Goal: Browse casually: Explore the website without a specific task or goal

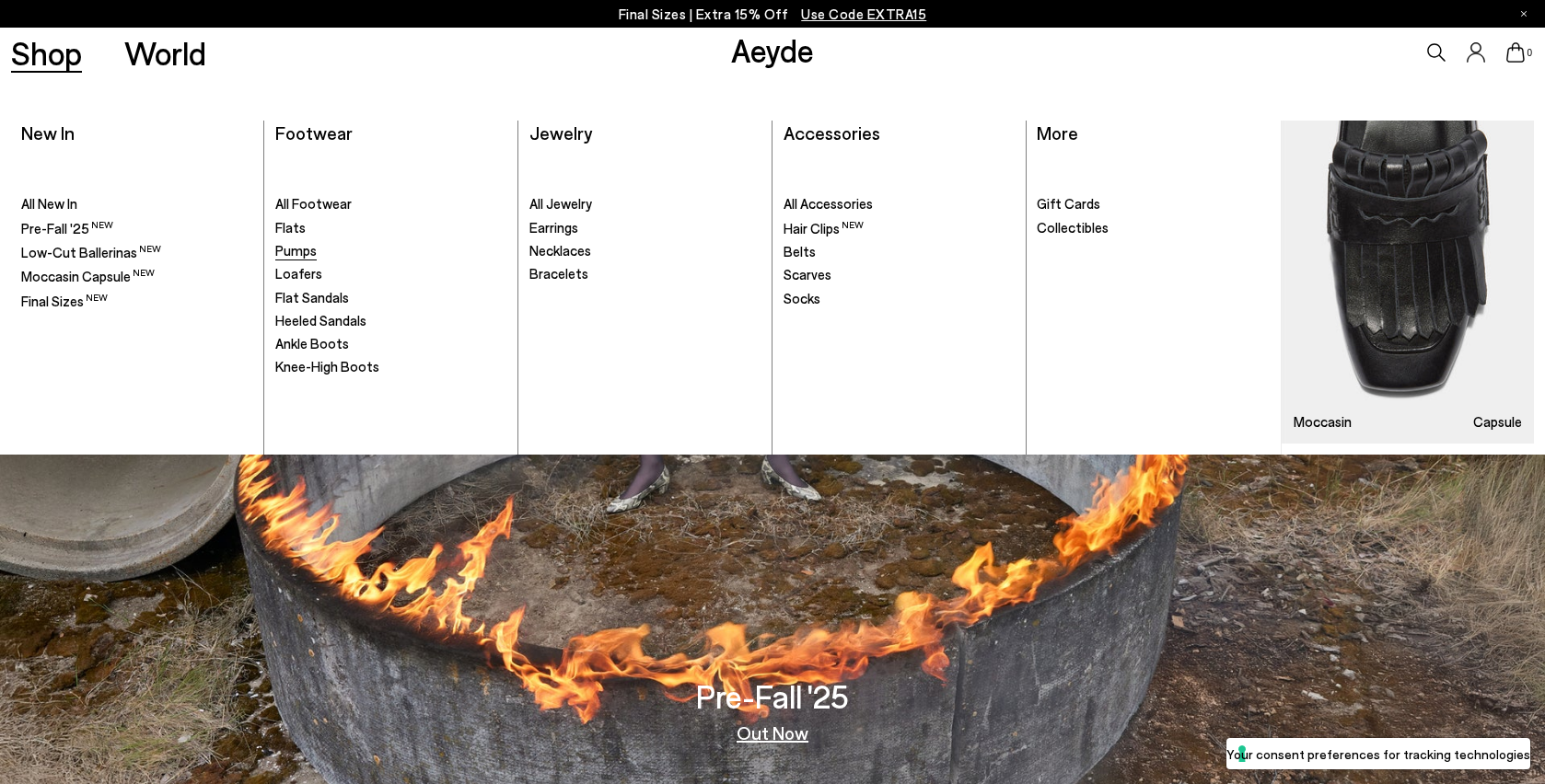
click at [297, 255] on span "Pumps" at bounding box center [296, 250] width 41 height 17
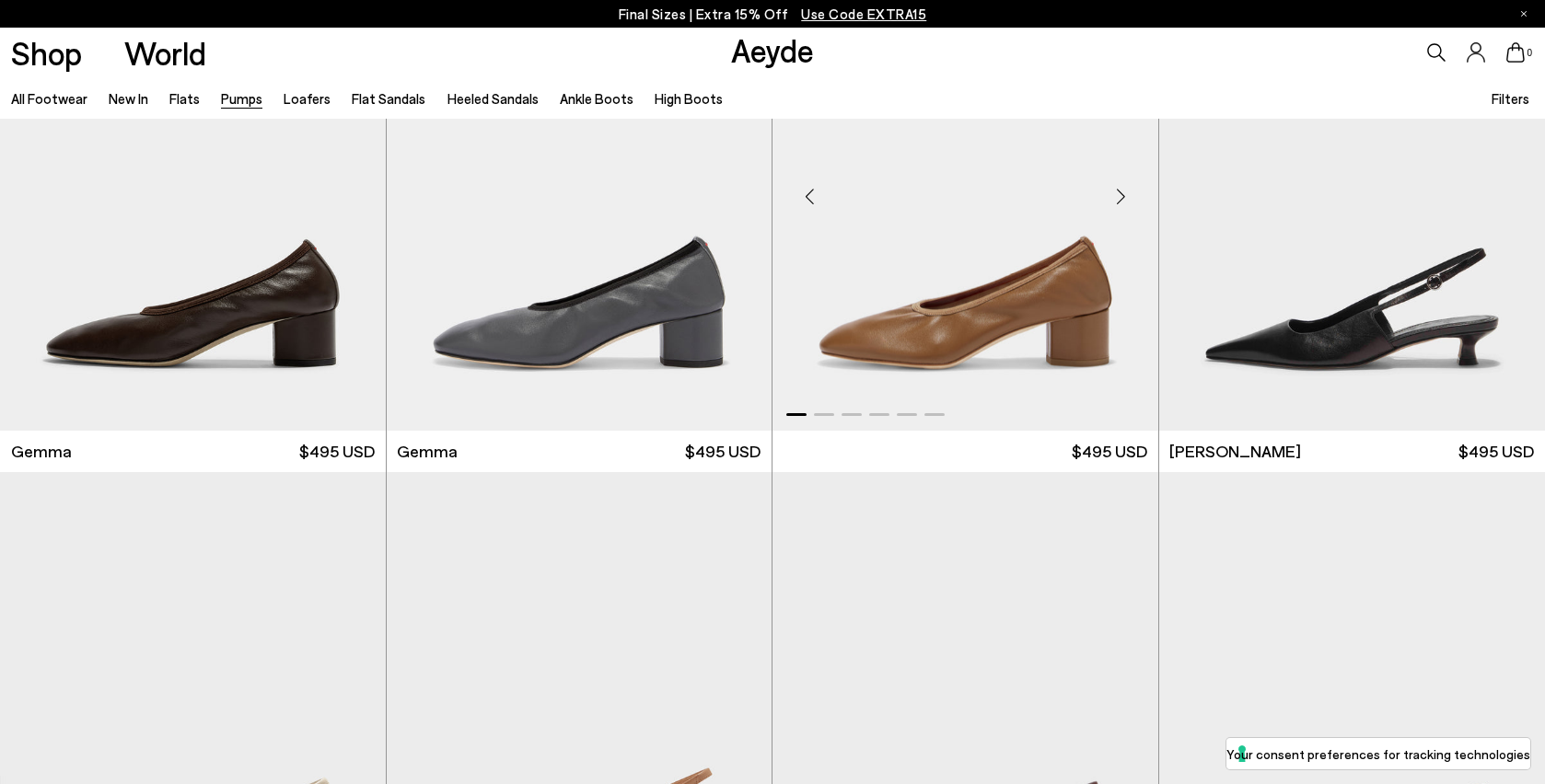
scroll to position [4808, 0]
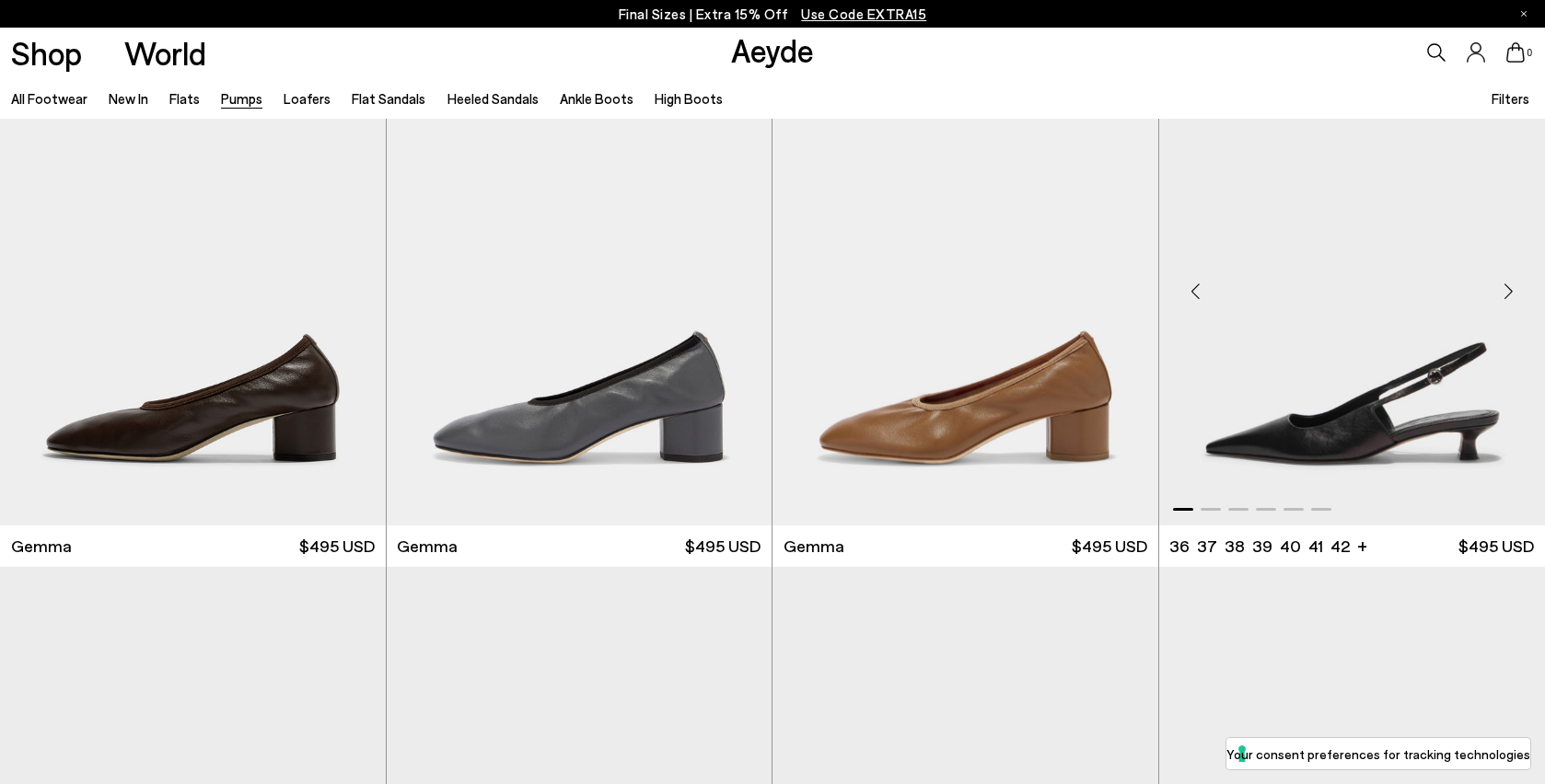
click at [1511, 295] on div "Next slide" at bounding box center [1509, 291] width 55 height 55
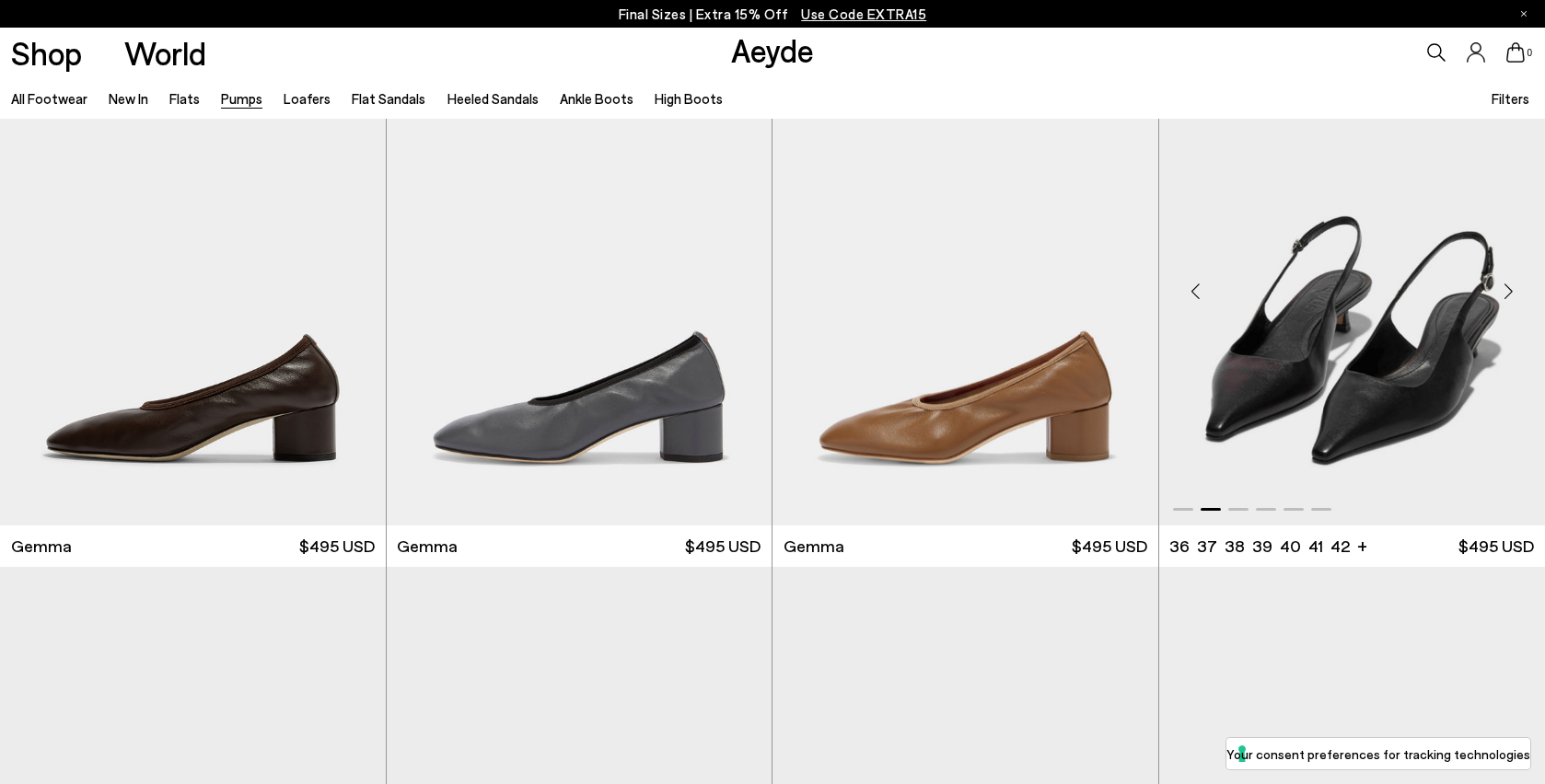
click at [1511, 295] on div "Next slide" at bounding box center [1509, 291] width 55 height 55
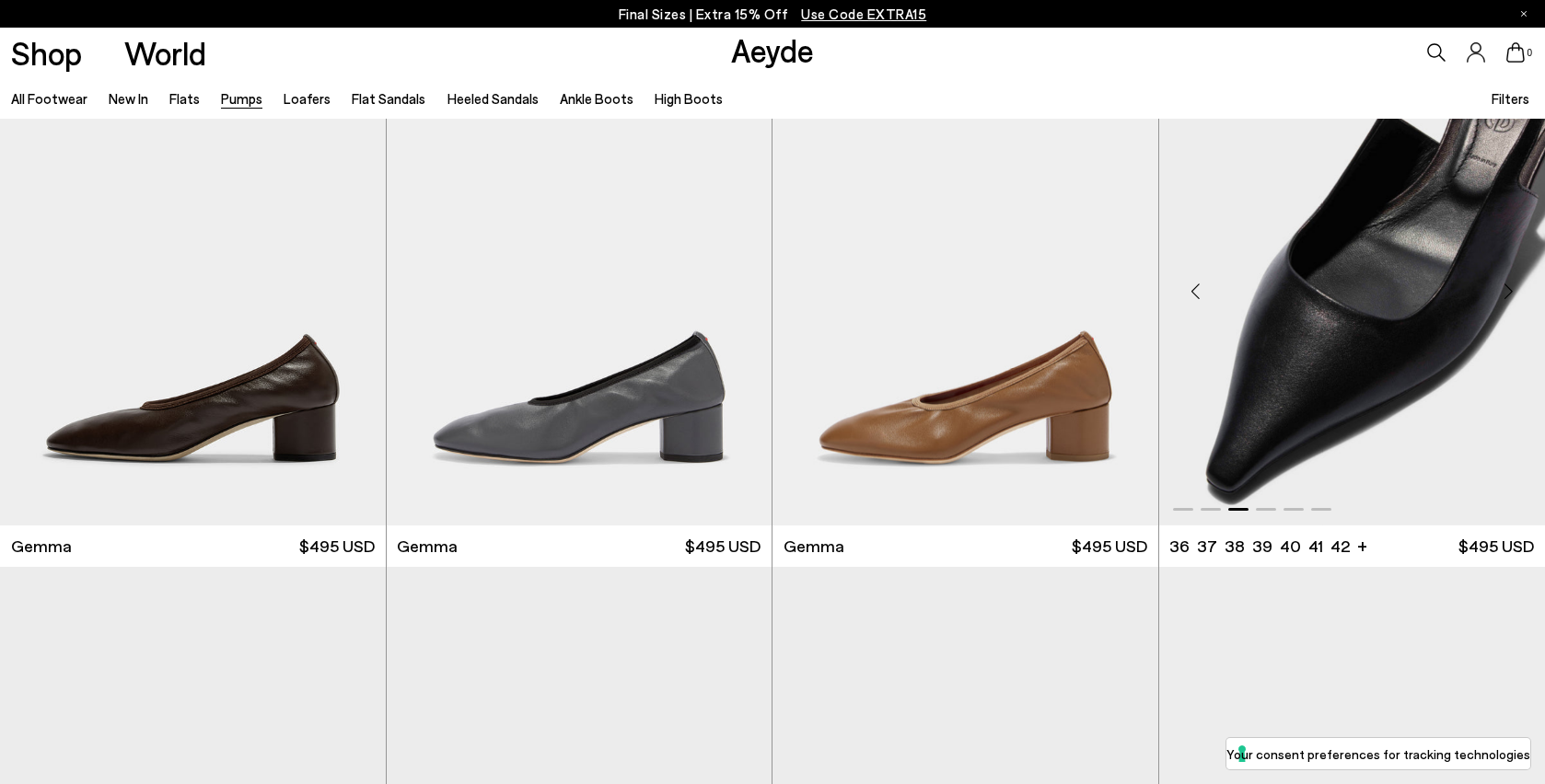
click at [1511, 295] on div "Next slide" at bounding box center [1509, 291] width 55 height 55
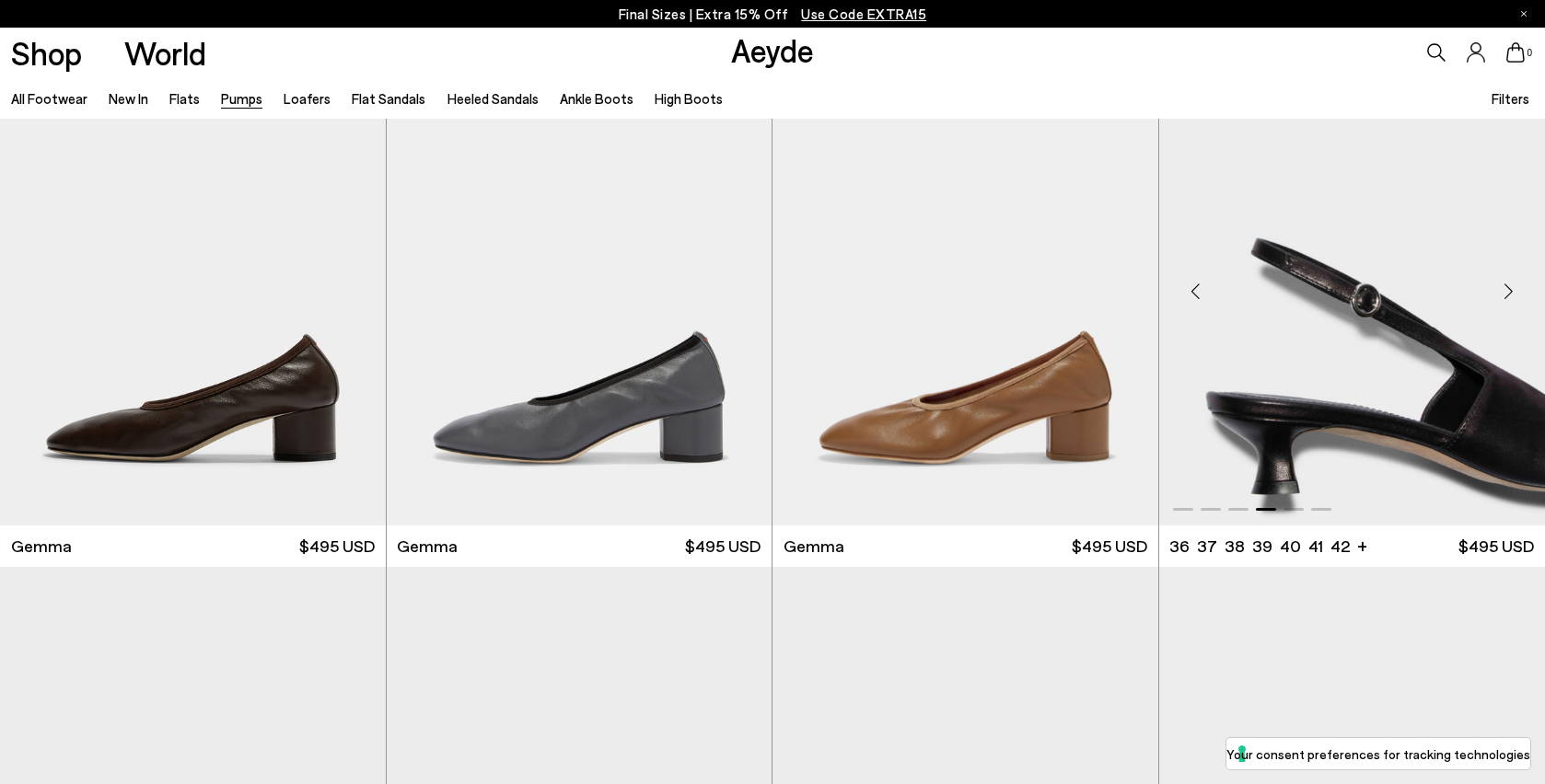
click at [1511, 295] on div "Next slide" at bounding box center [1509, 291] width 55 height 55
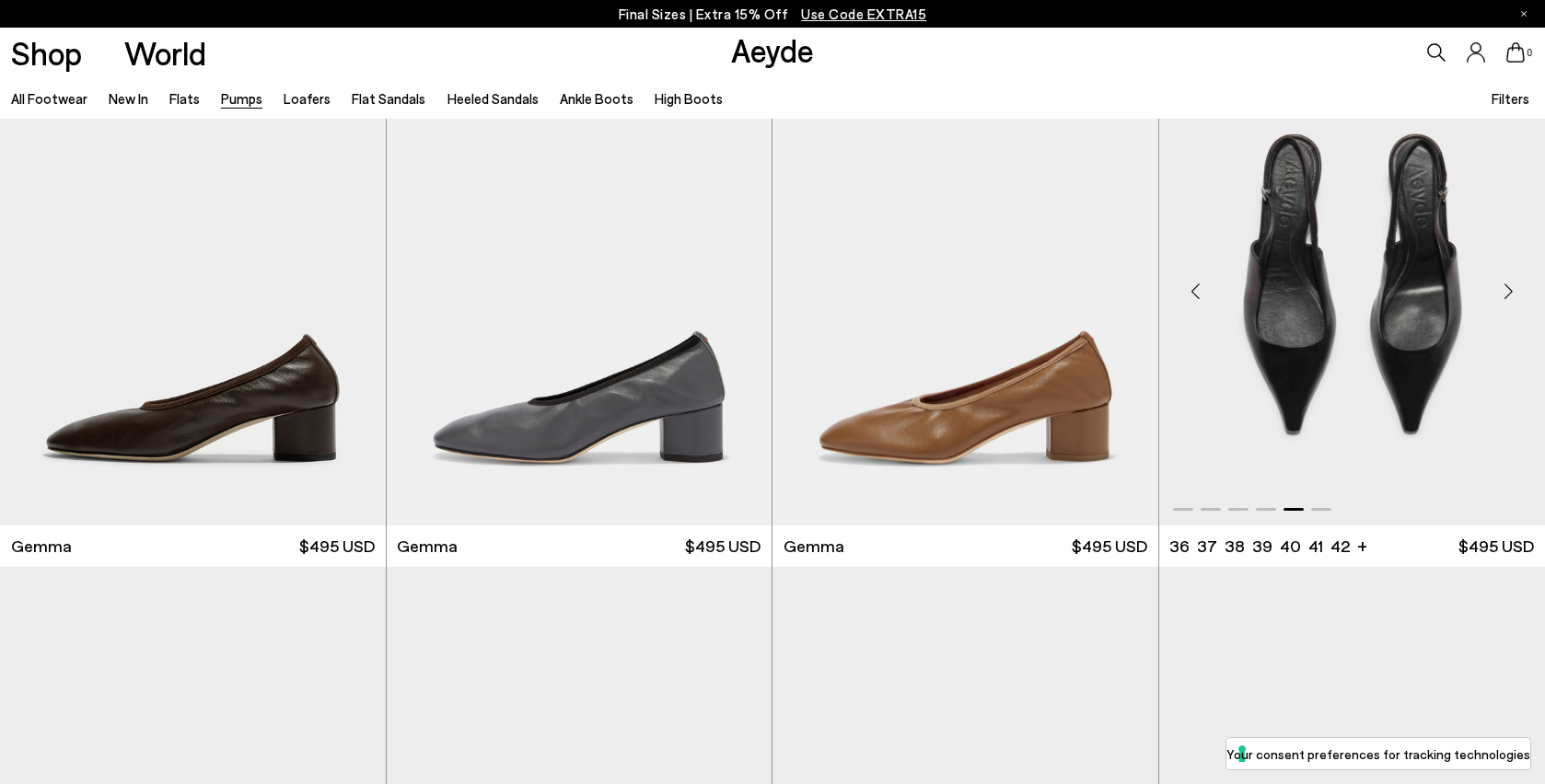
click at [1511, 295] on div "Next slide" at bounding box center [1509, 291] width 55 height 55
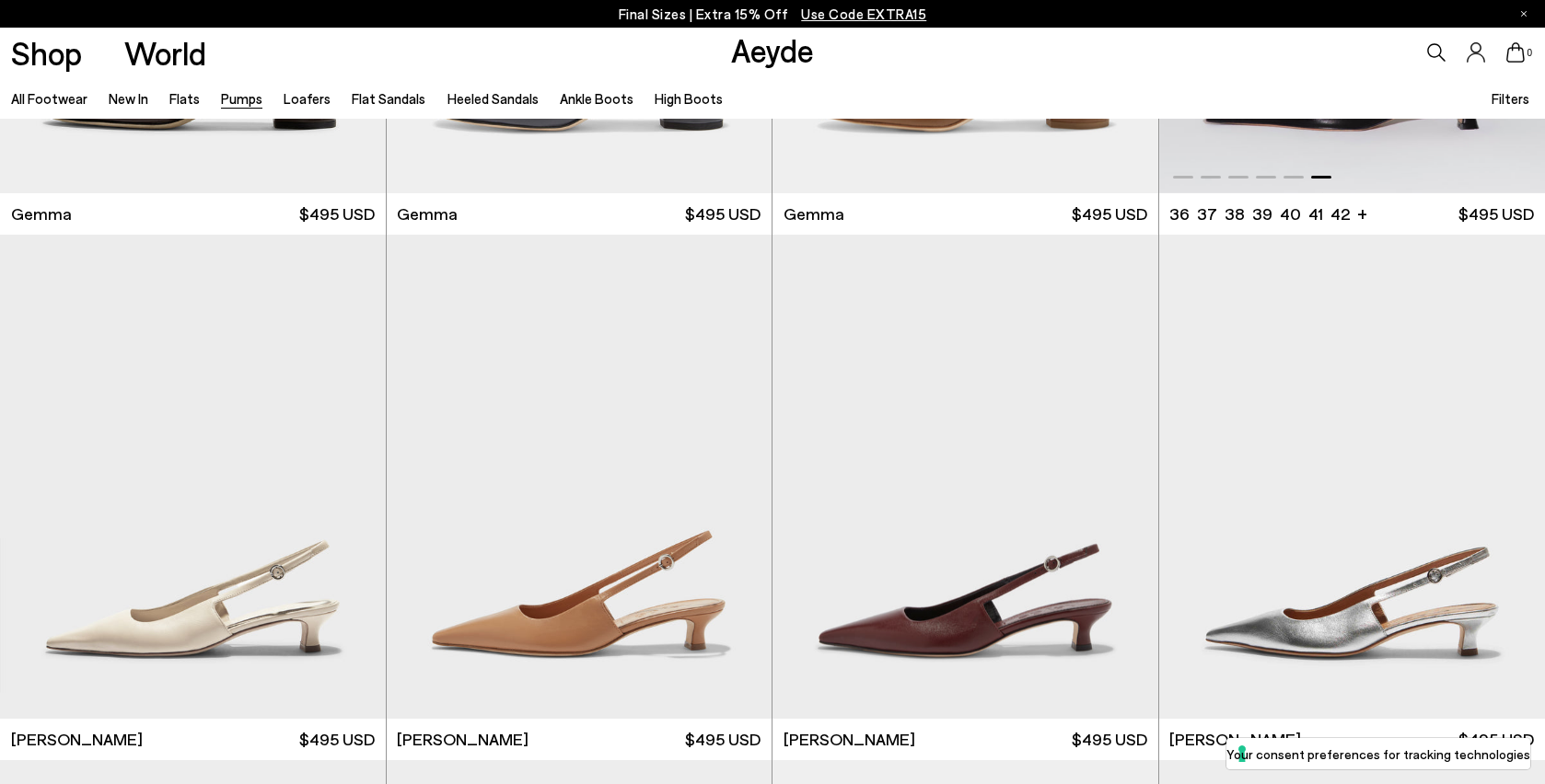
scroll to position [5913, 0]
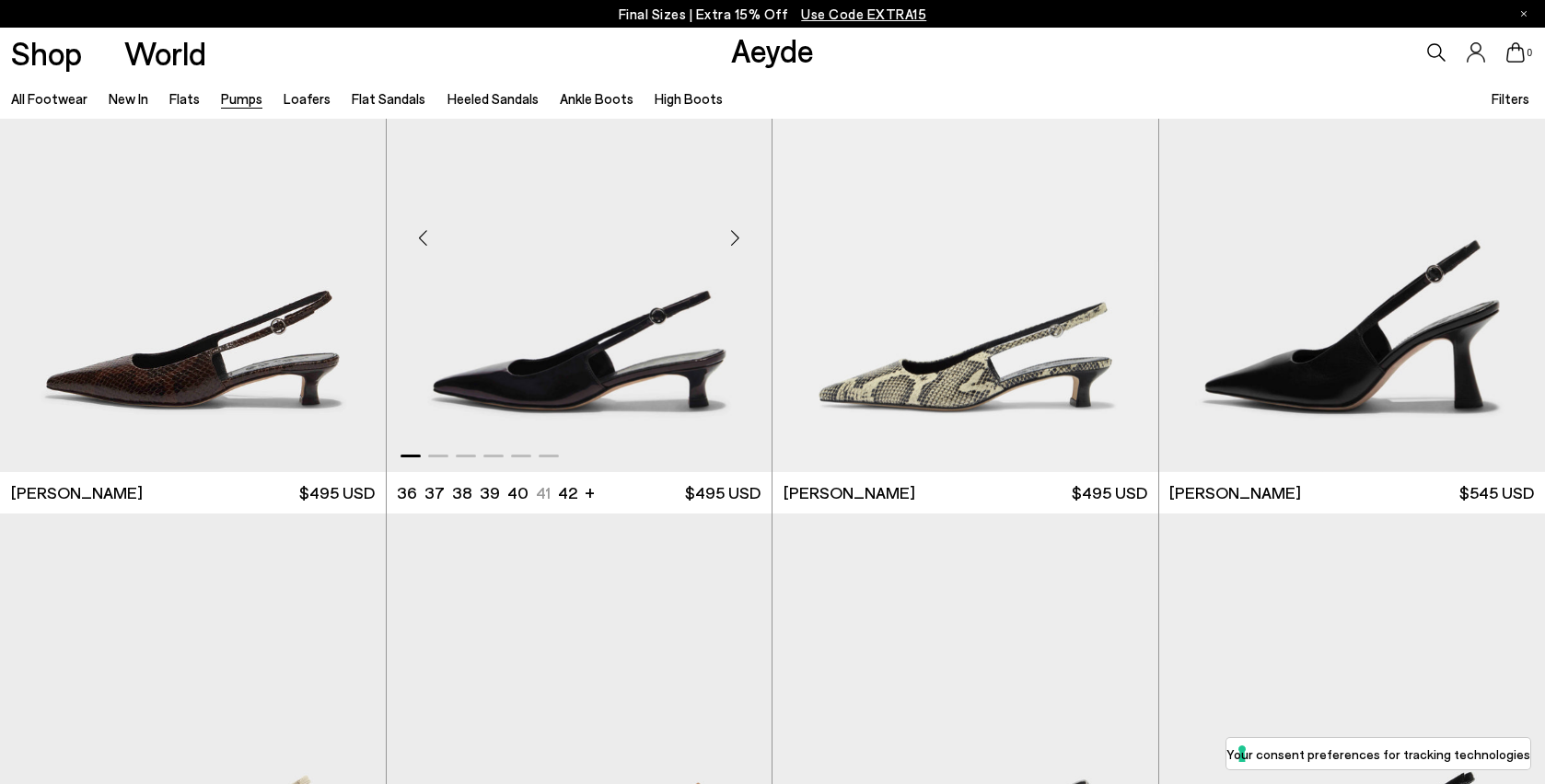
click at [732, 253] on div "Next slide" at bounding box center [735, 238] width 55 height 55
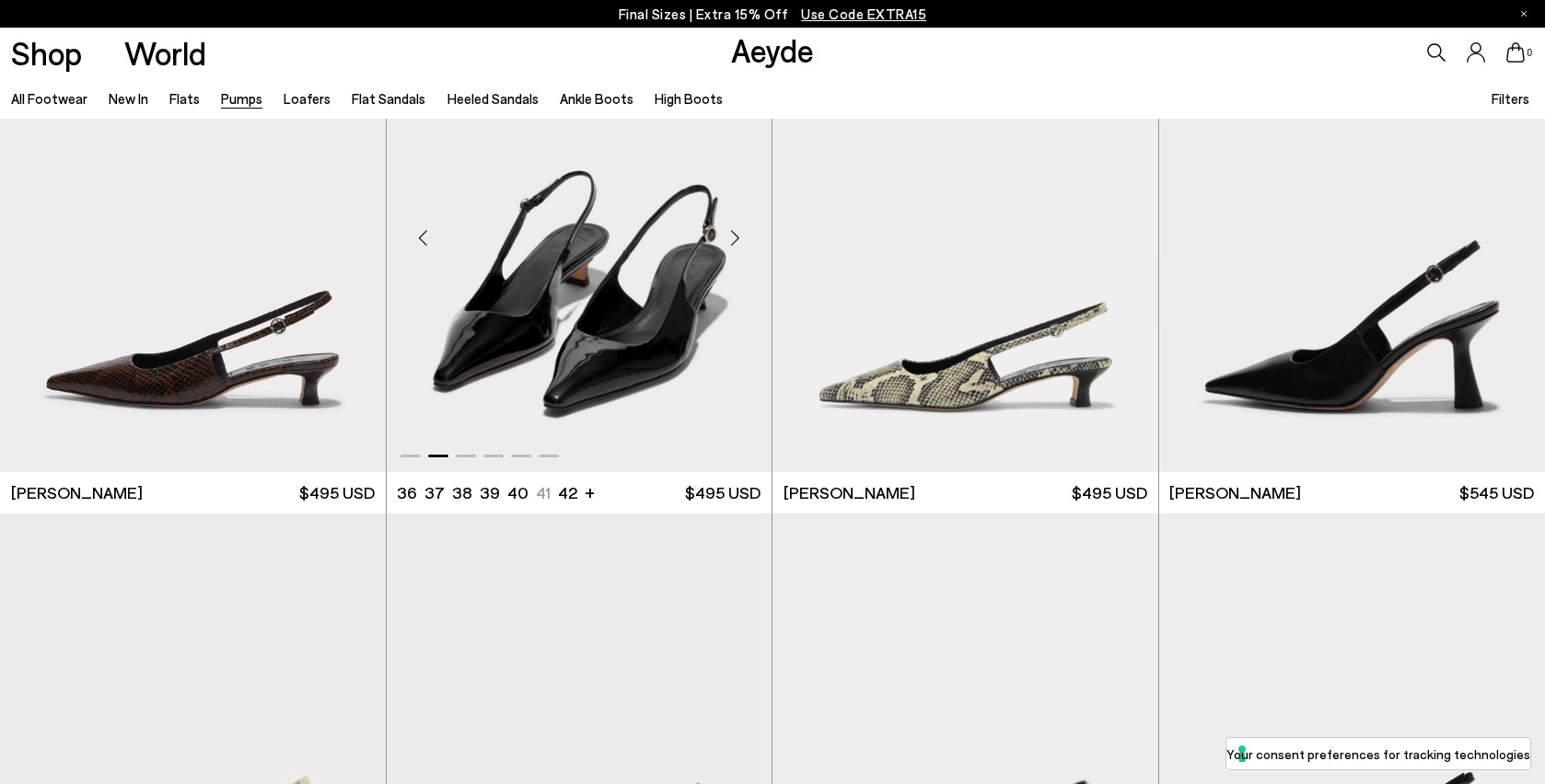
click at [732, 253] on div "Next slide" at bounding box center [735, 238] width 55 height 55
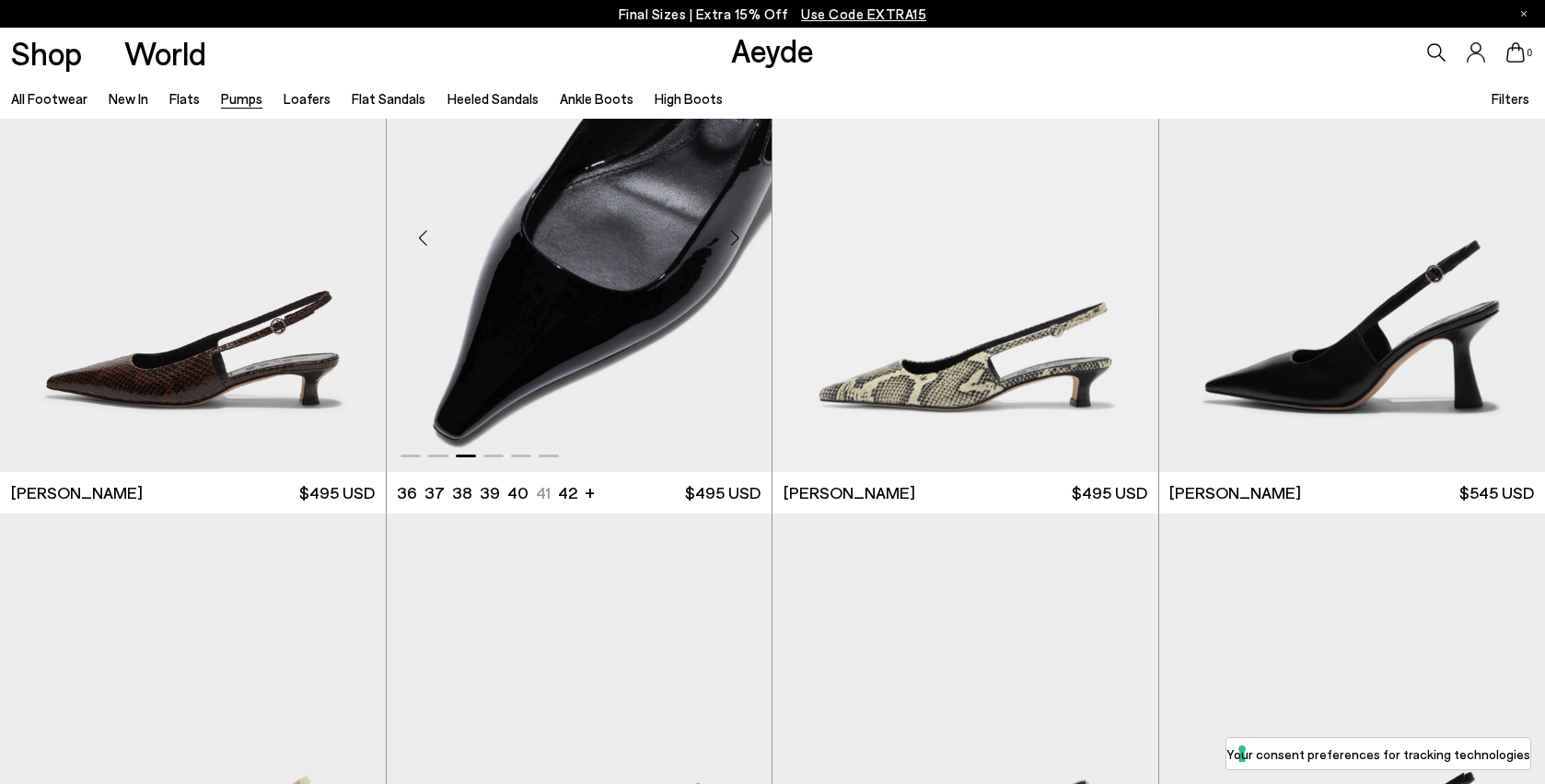
click at [732, 253] on div "Next slide" at bounding box center [735, 238] width 55 height 55
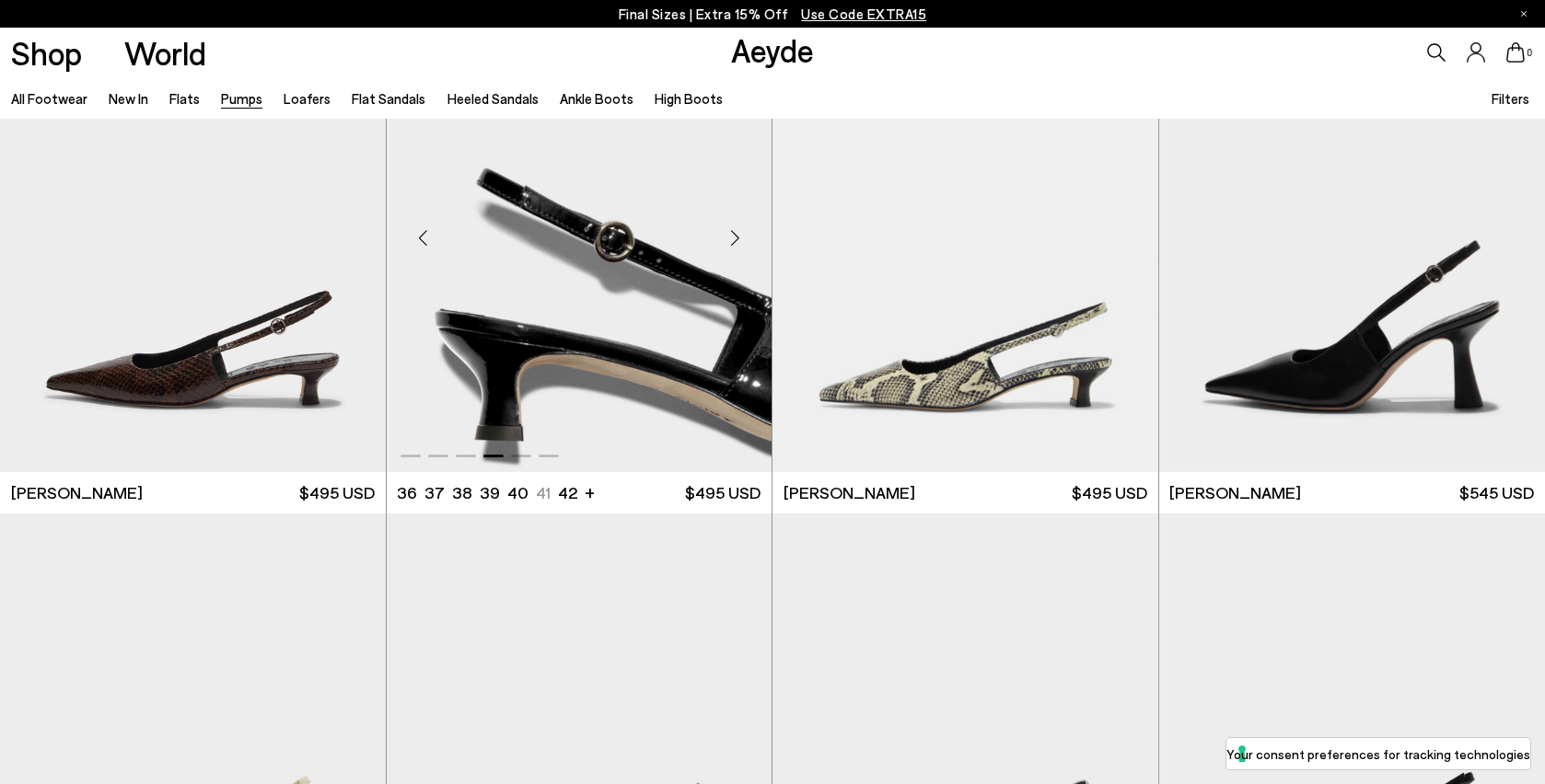
click at [732, 253] on div "Next slide" at bounding box center [735, 238] width 55 height 55
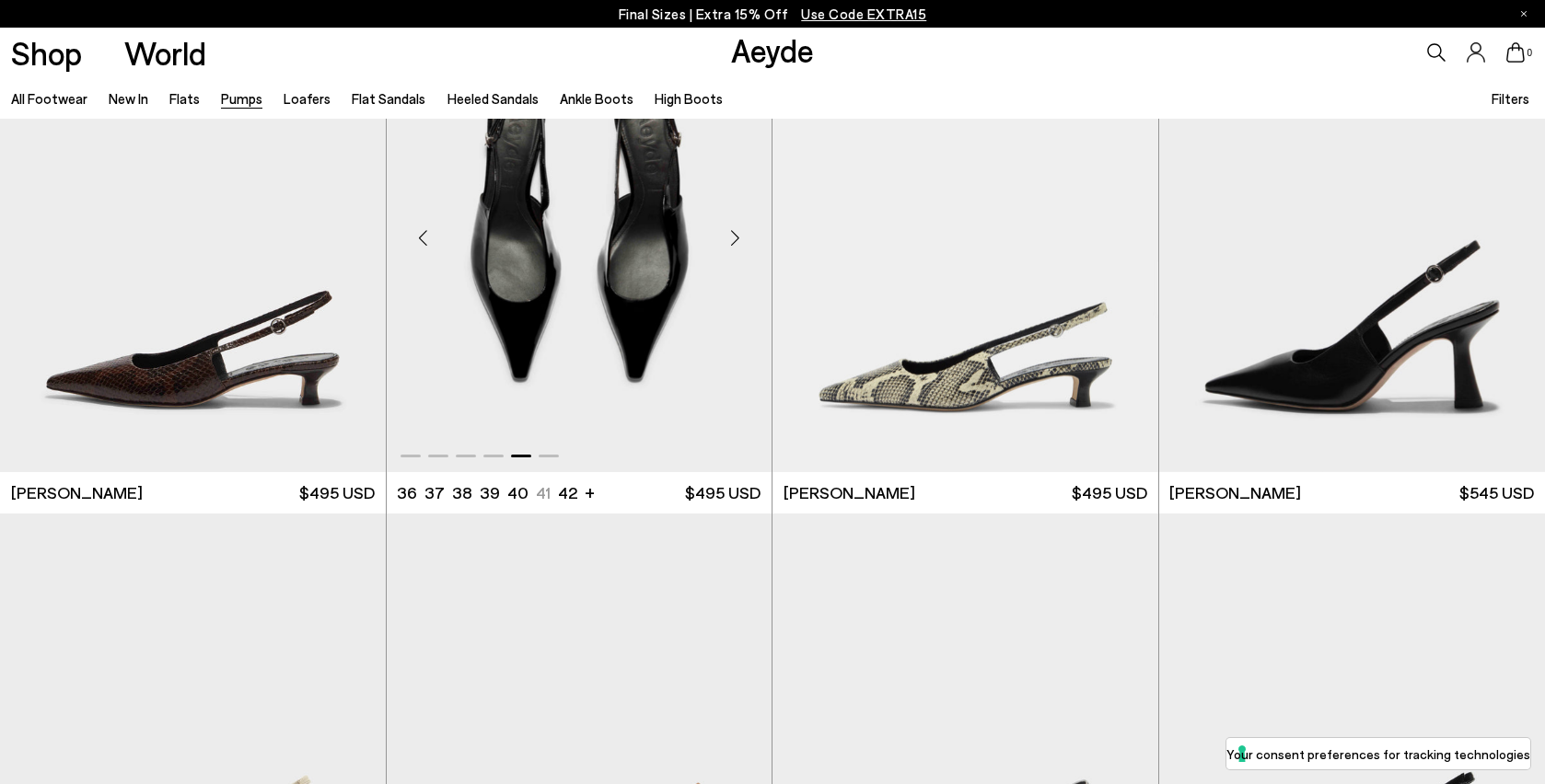
click at [732, 253] on div "Next slide" at bounding box center [735, 238] width 55 height 55
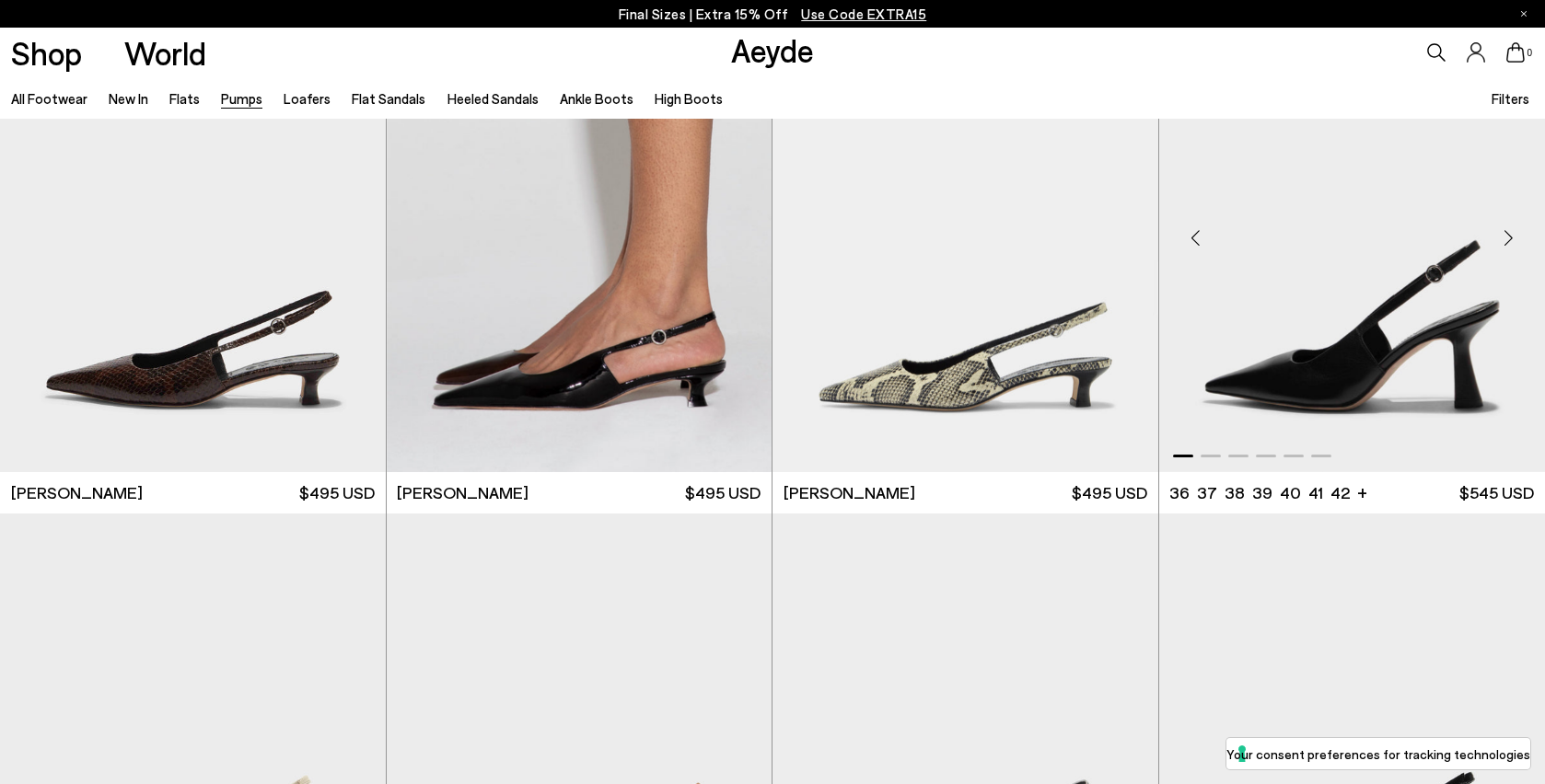
click at [1512, 242] on div "Next slide" at bounding box center [1509, 238] width 55 height 55
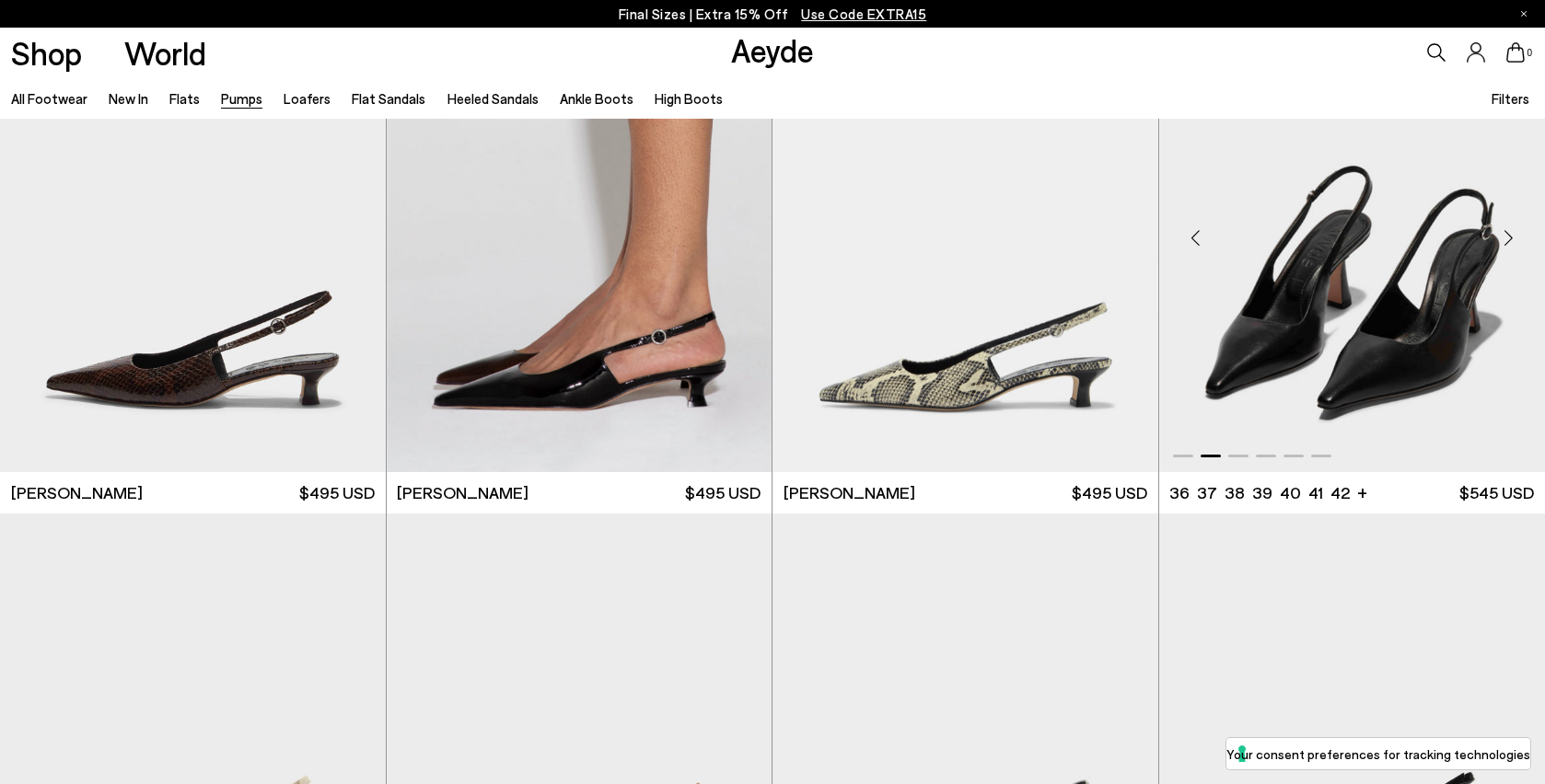
click at [1512, 242] on div "Next slide" at bounding box center [1509, 238] width 55 height 55
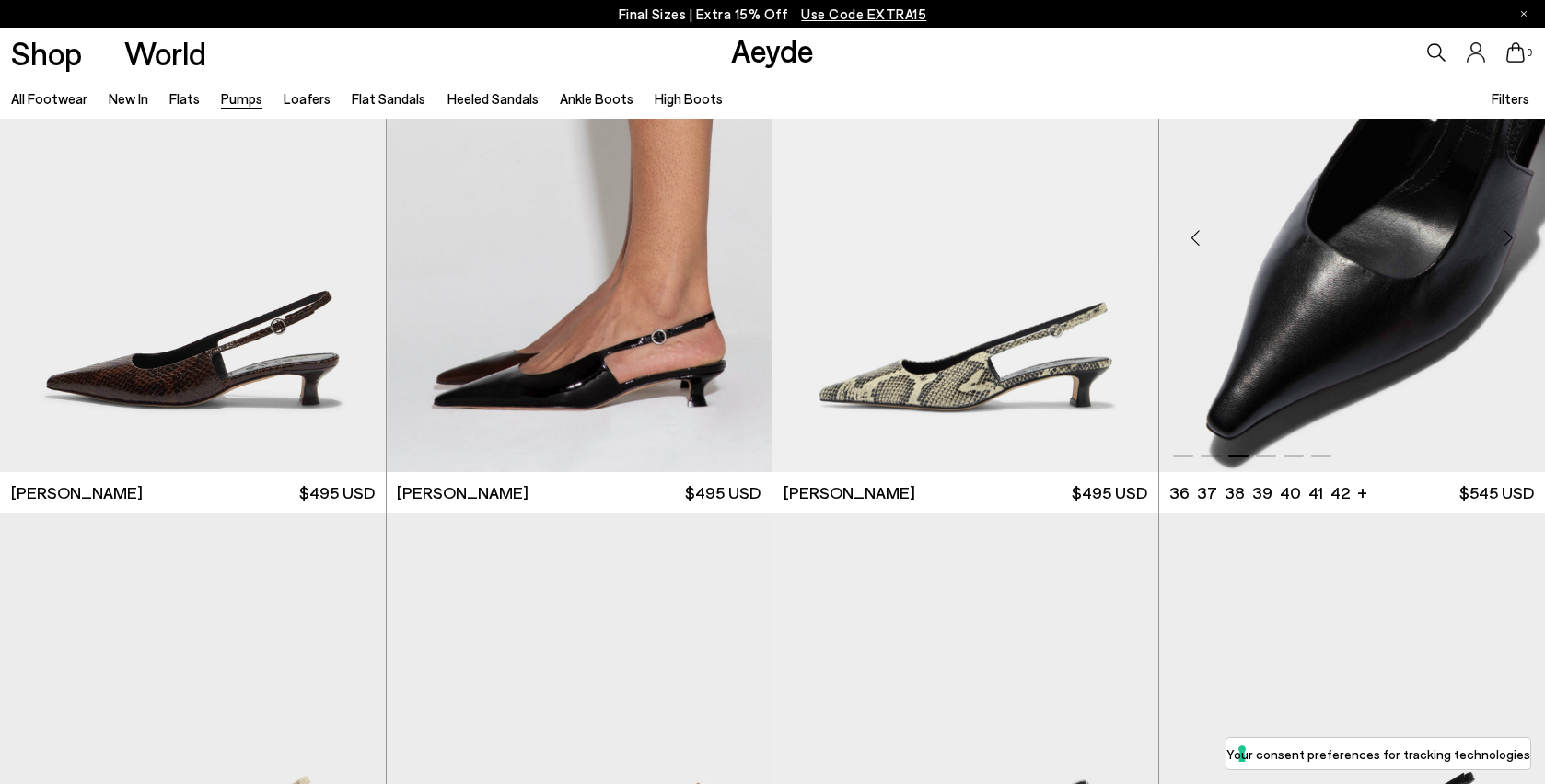
click at [1512, 242] on div "Next slide" at bounding box center [1509, 238] width 55 height 55
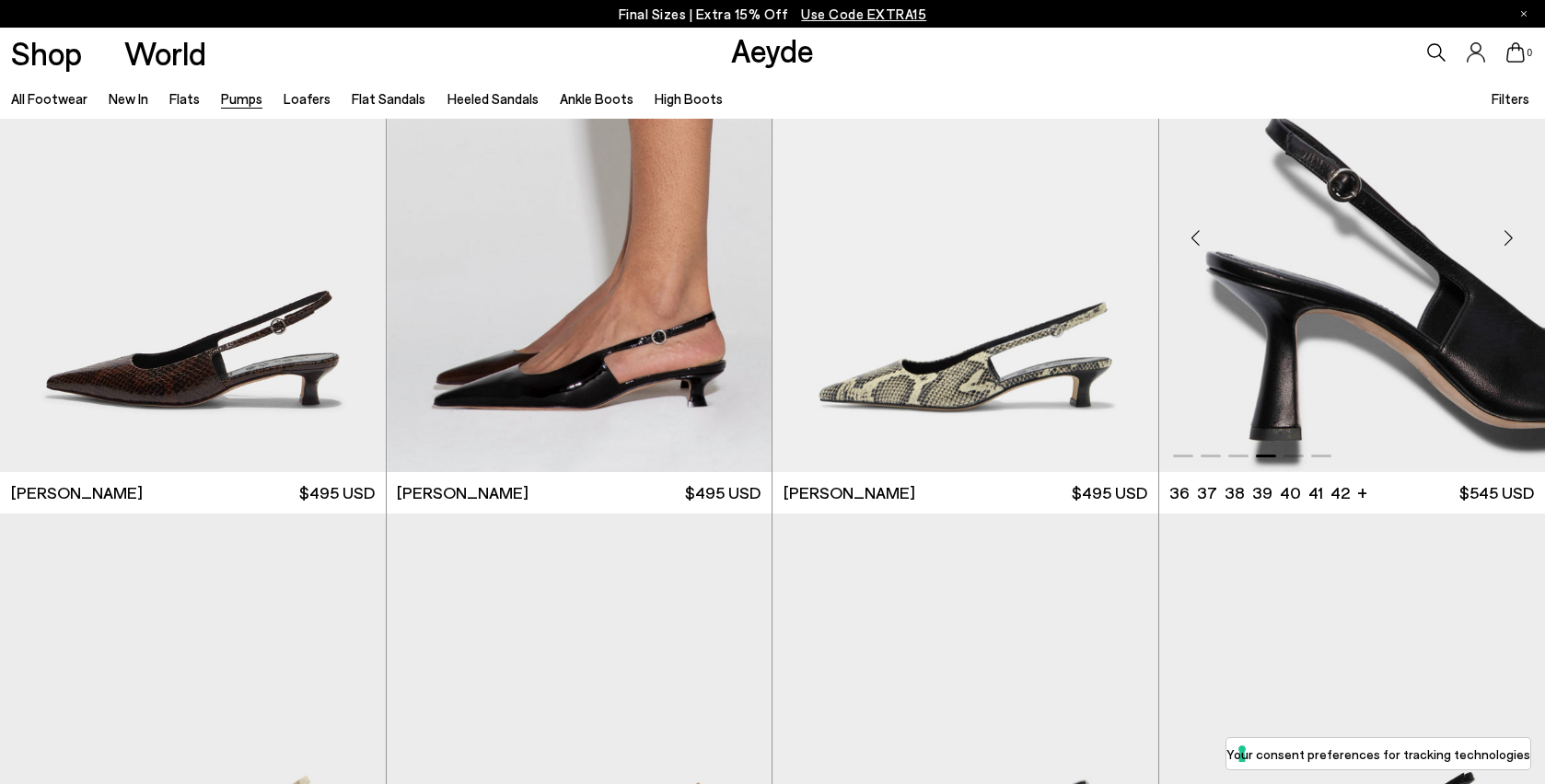
click at [1512, 240] on div "Next slide" at bounding box center [1509, 238] width 55 height 55
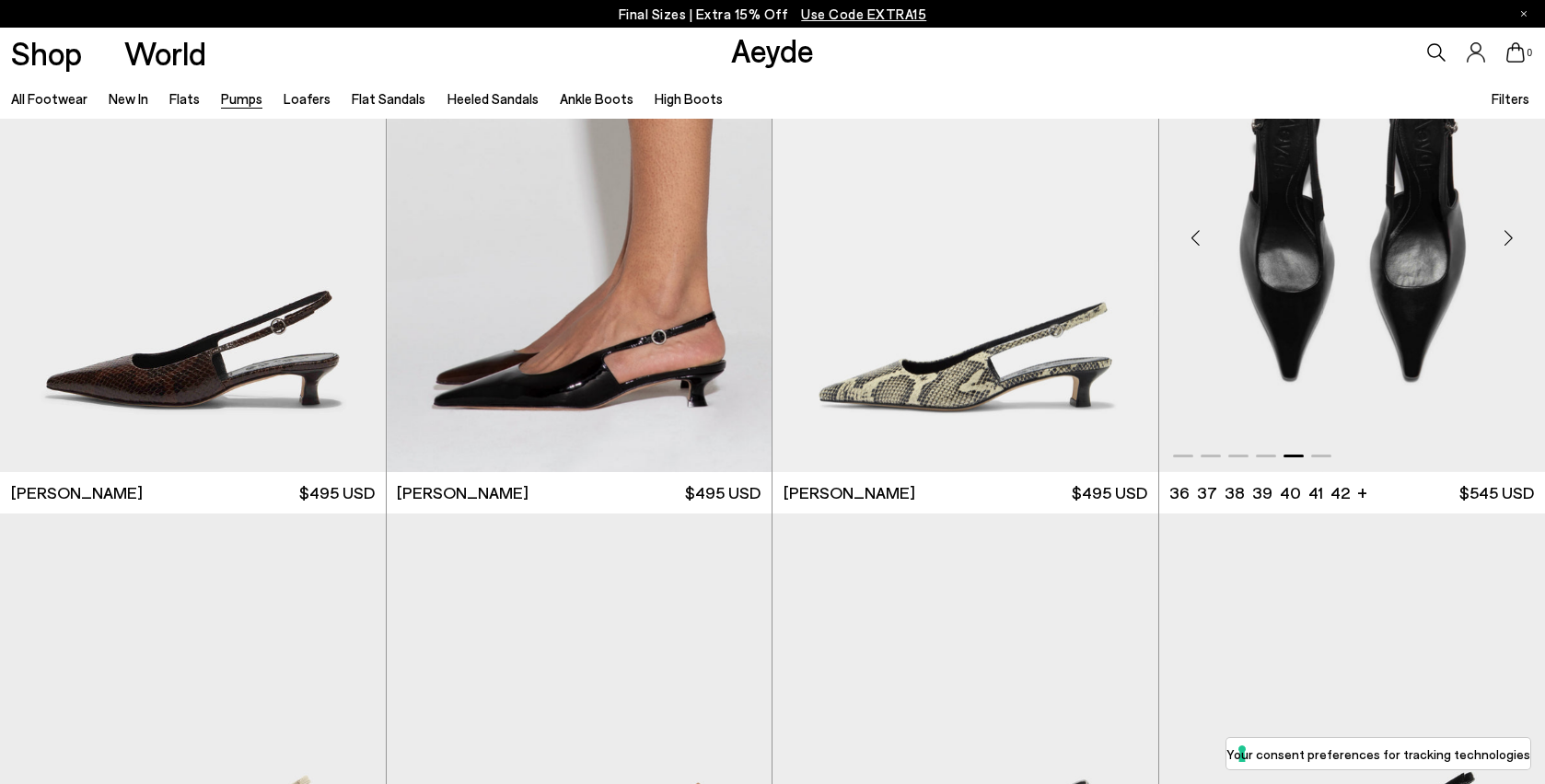
click at [1513, 240] on div "Next slide" at bounding box center [1509, 238] width 55 height 55
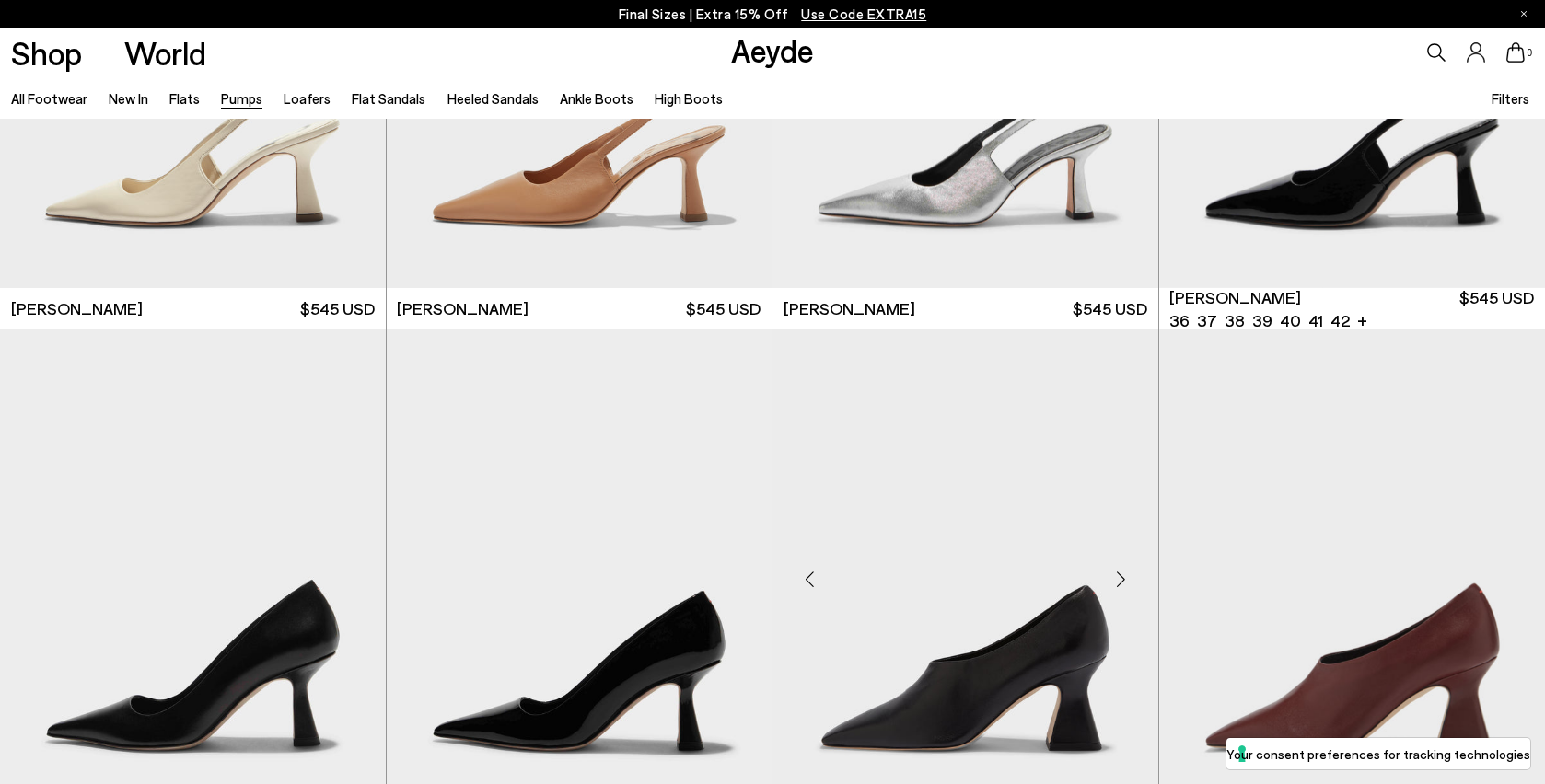
scroll to position [6892, 0]
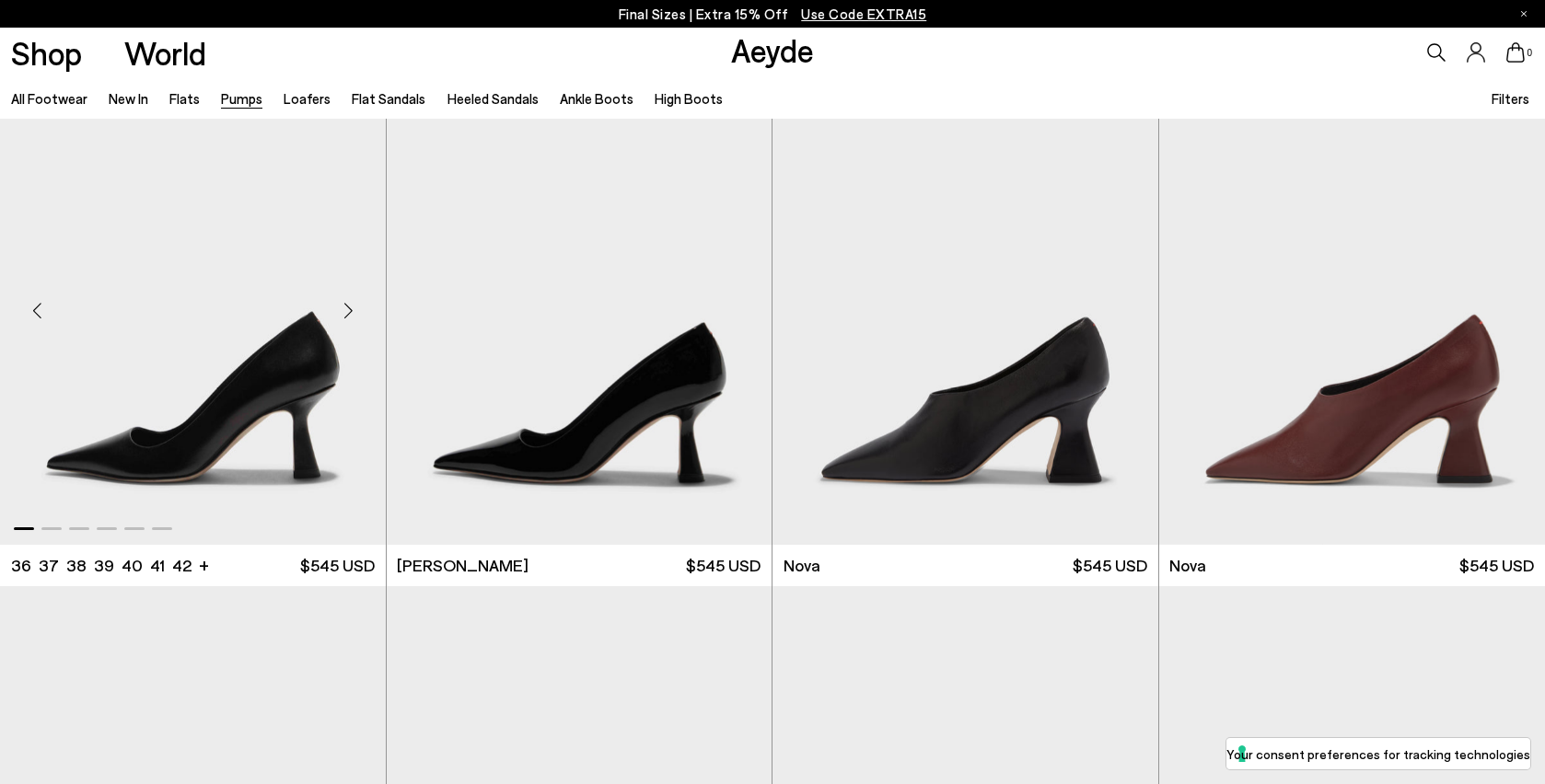
click at [352, 310] on div "Next slide" at bounding box center [349, 310] width 55 height 55
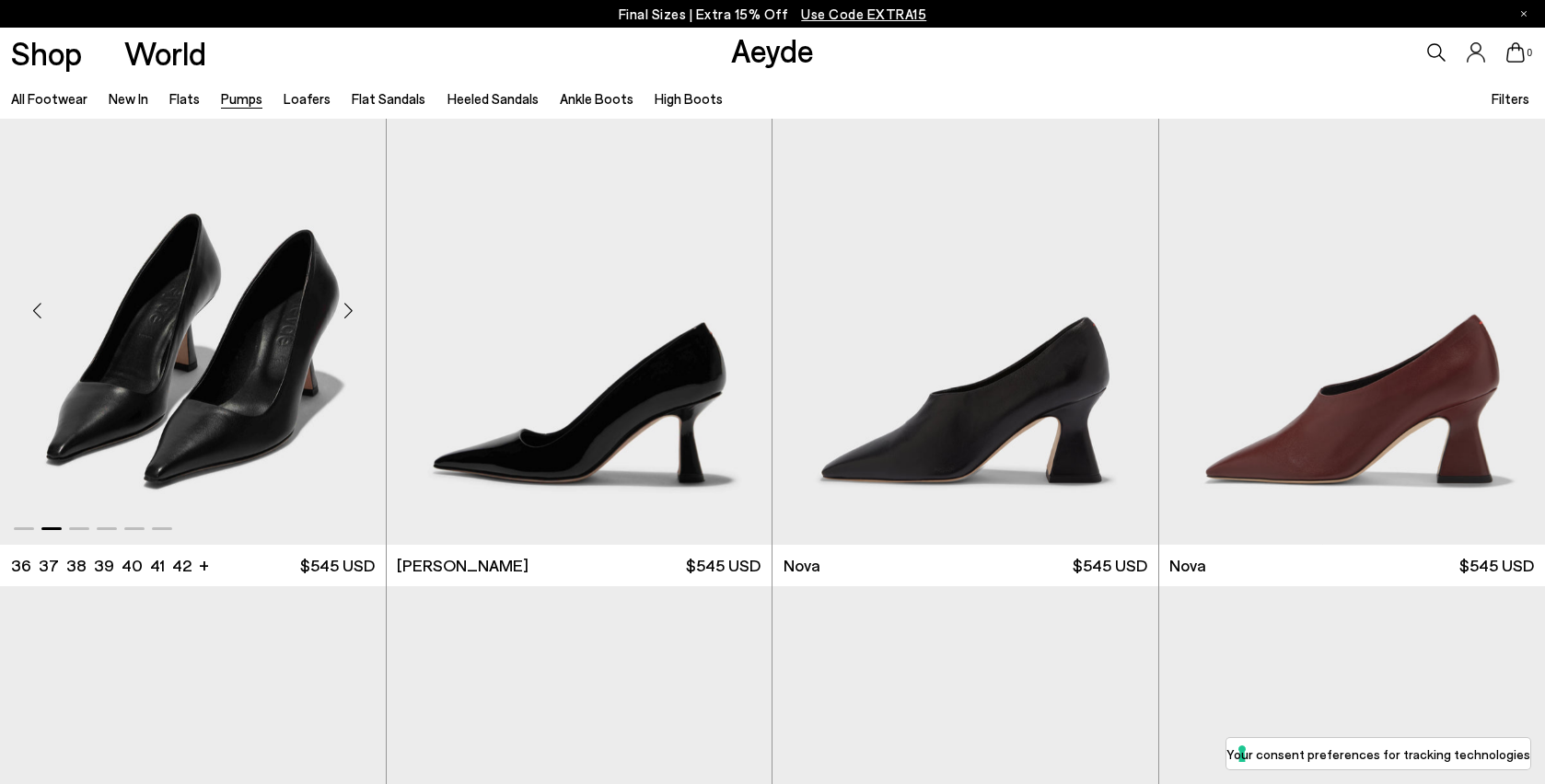
click at [352, 310] on div "Next slide" at bounding box center [349, 310] width 55 height 55
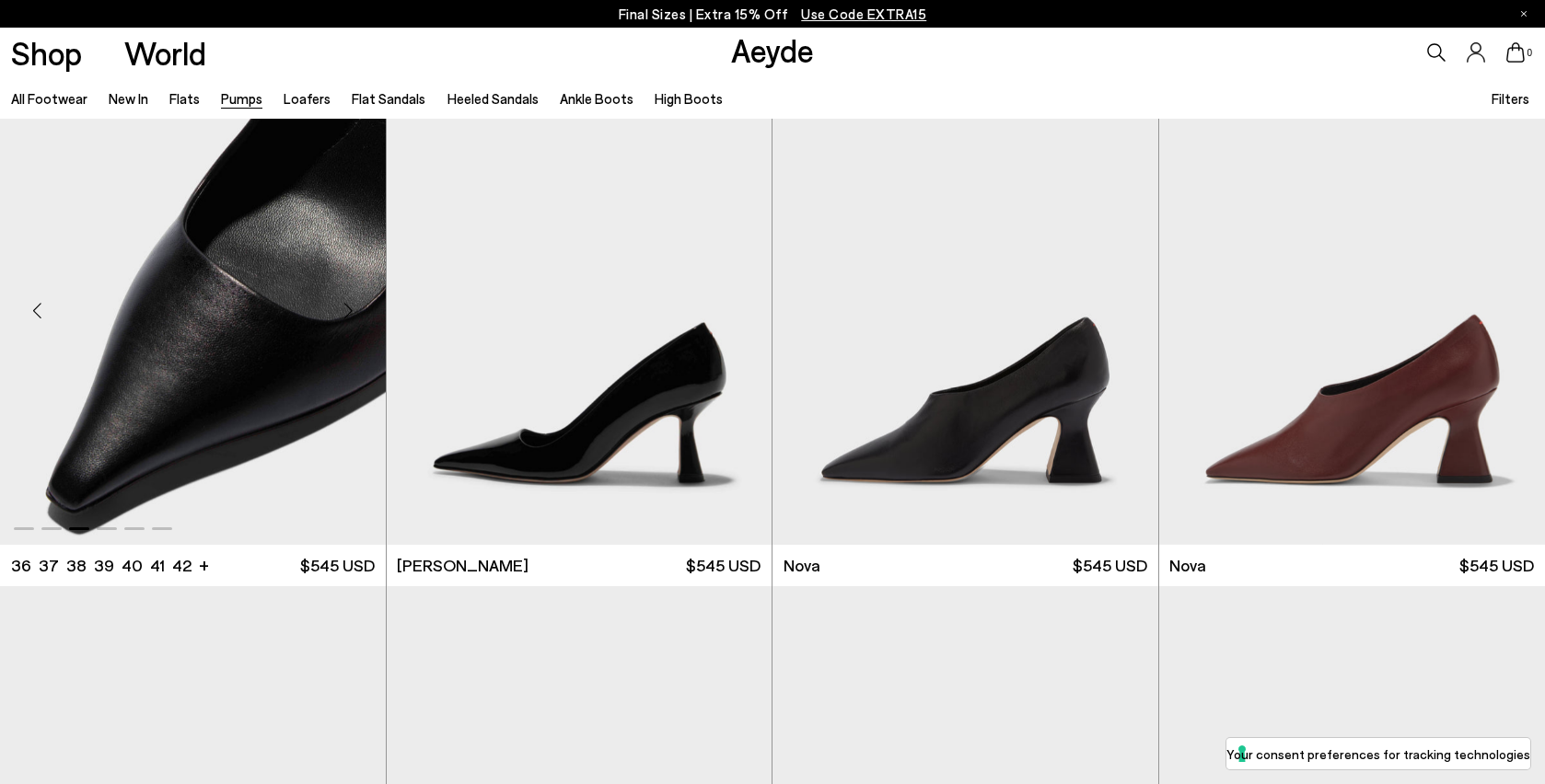
click at [352, 310] on div "Next slide" at bounding box center [349, 310] width 55 height 55
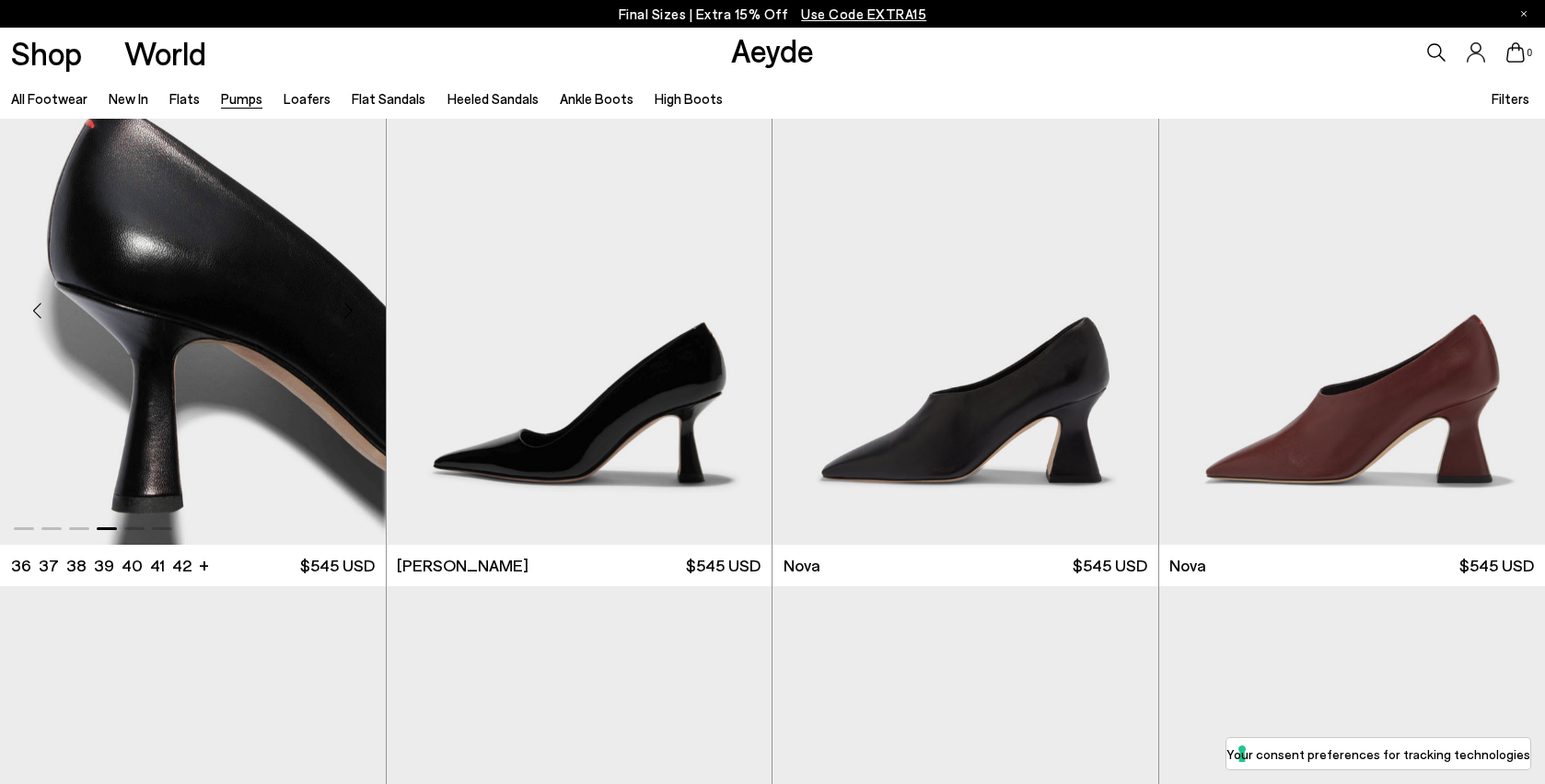
click at [352, 310] on div "Next slide" at bounding box center [349, 310] width 55 height 55
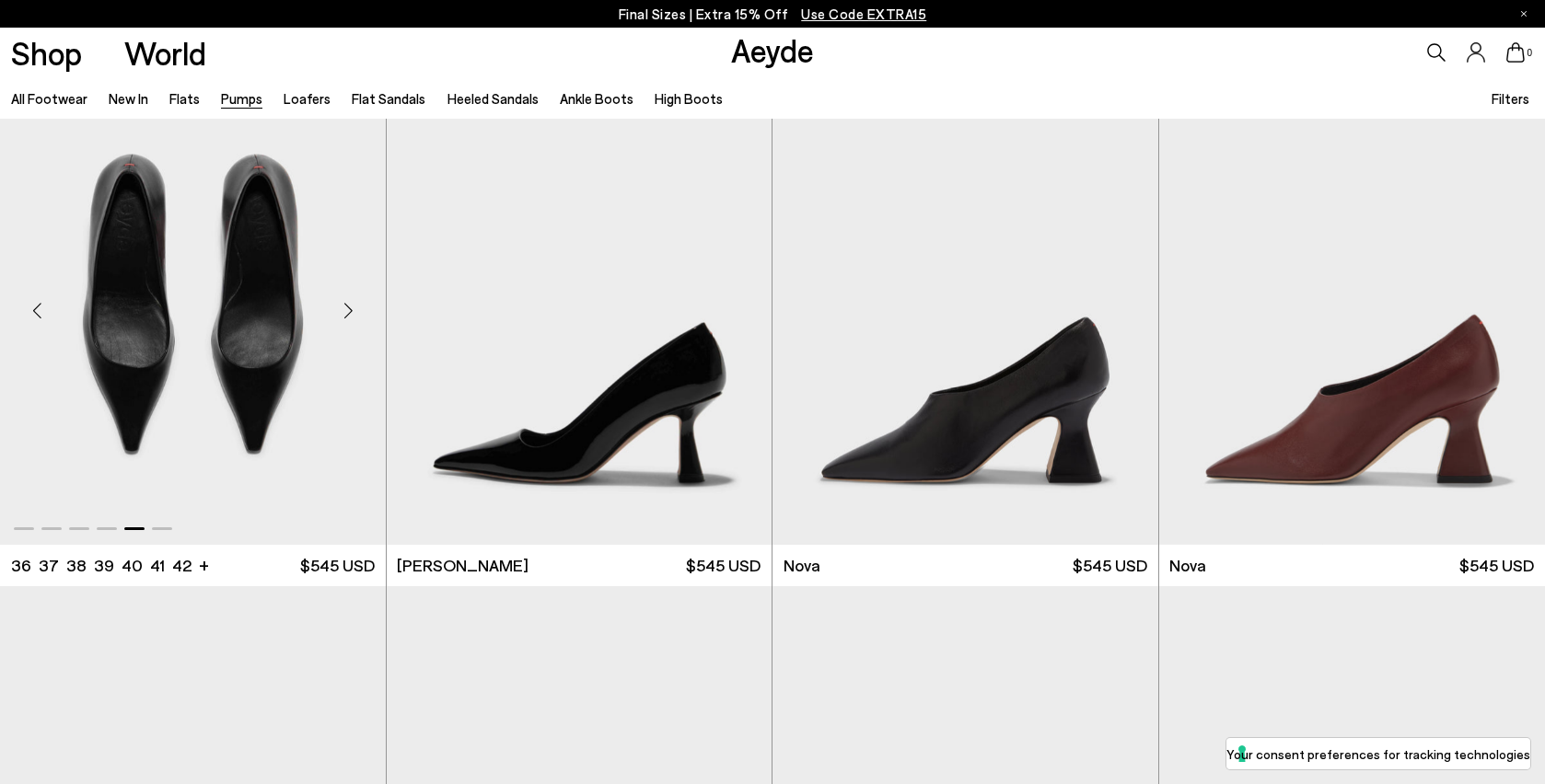
click at [352, 310] on div "Next slide" at bounding box center [349, 310] width 55 height 55
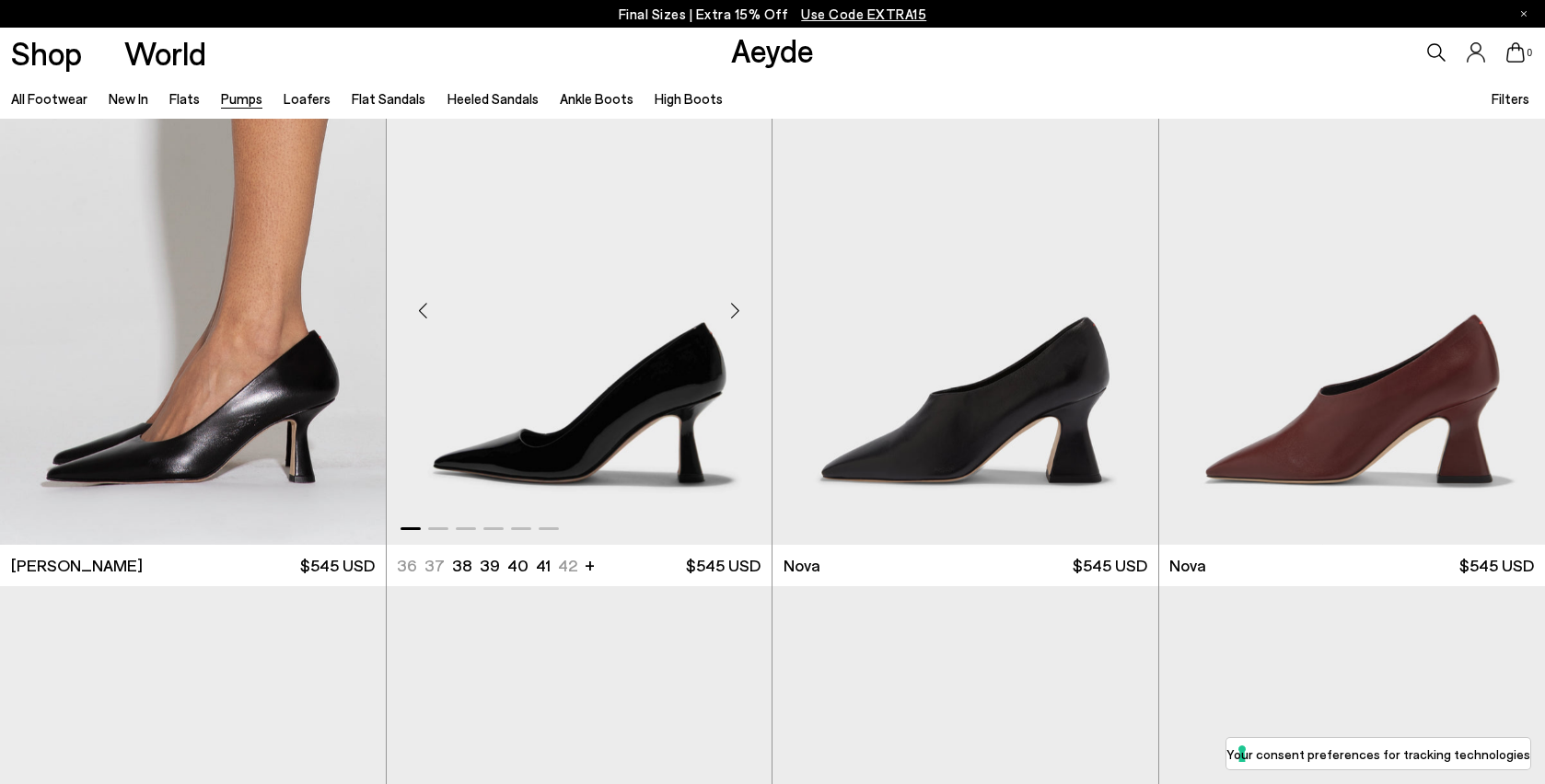
click at [734, 318] on div "Next slide" at bounding box center [735, 310] width 55 height 55
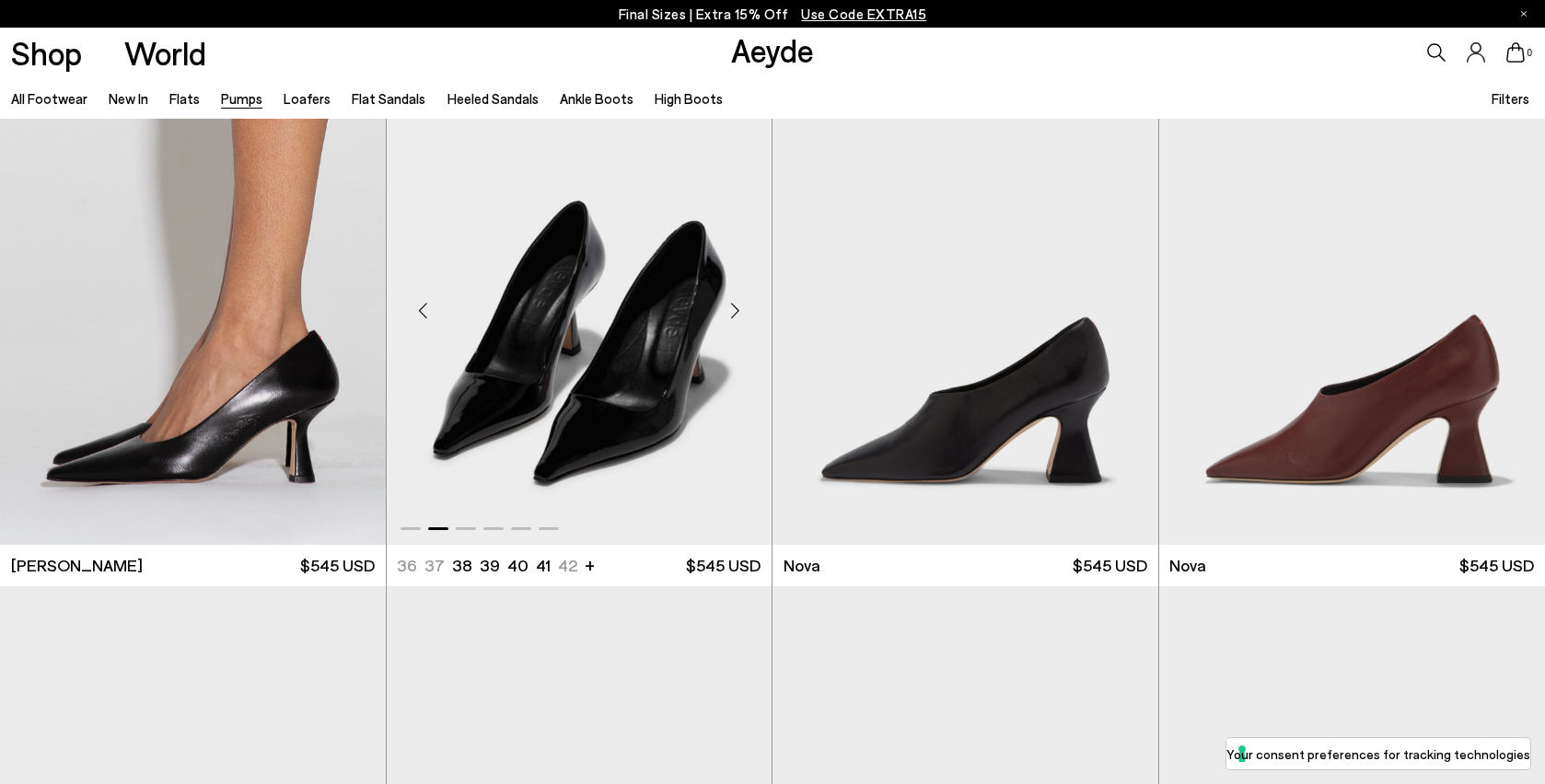
click at [734, 318] on div "Next slide" at bounding box center [735, 310] width 55 height 55
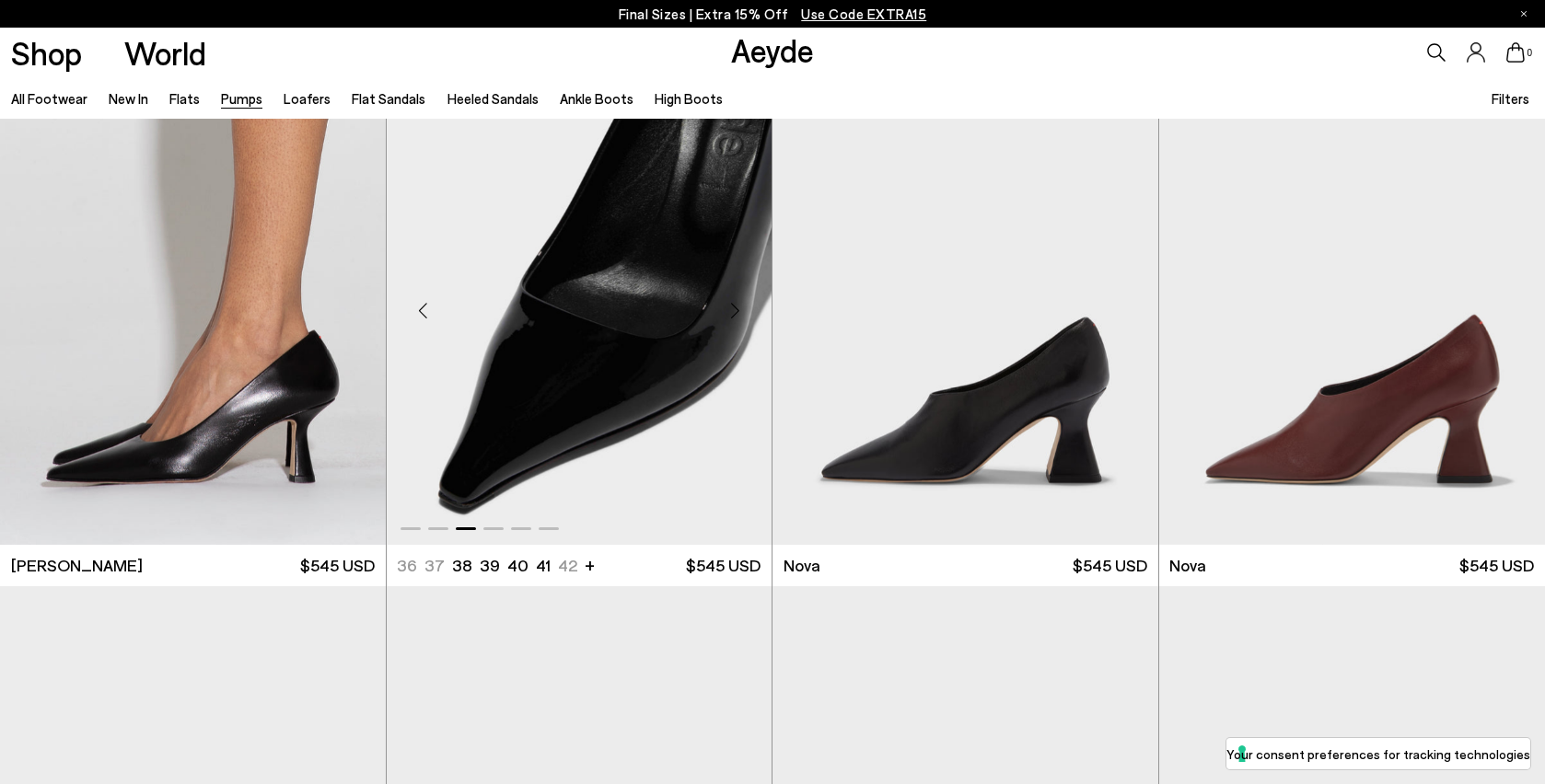
click at [734, 318] on div "Next slide" at bounding box center [735, 310] width 55 height 55
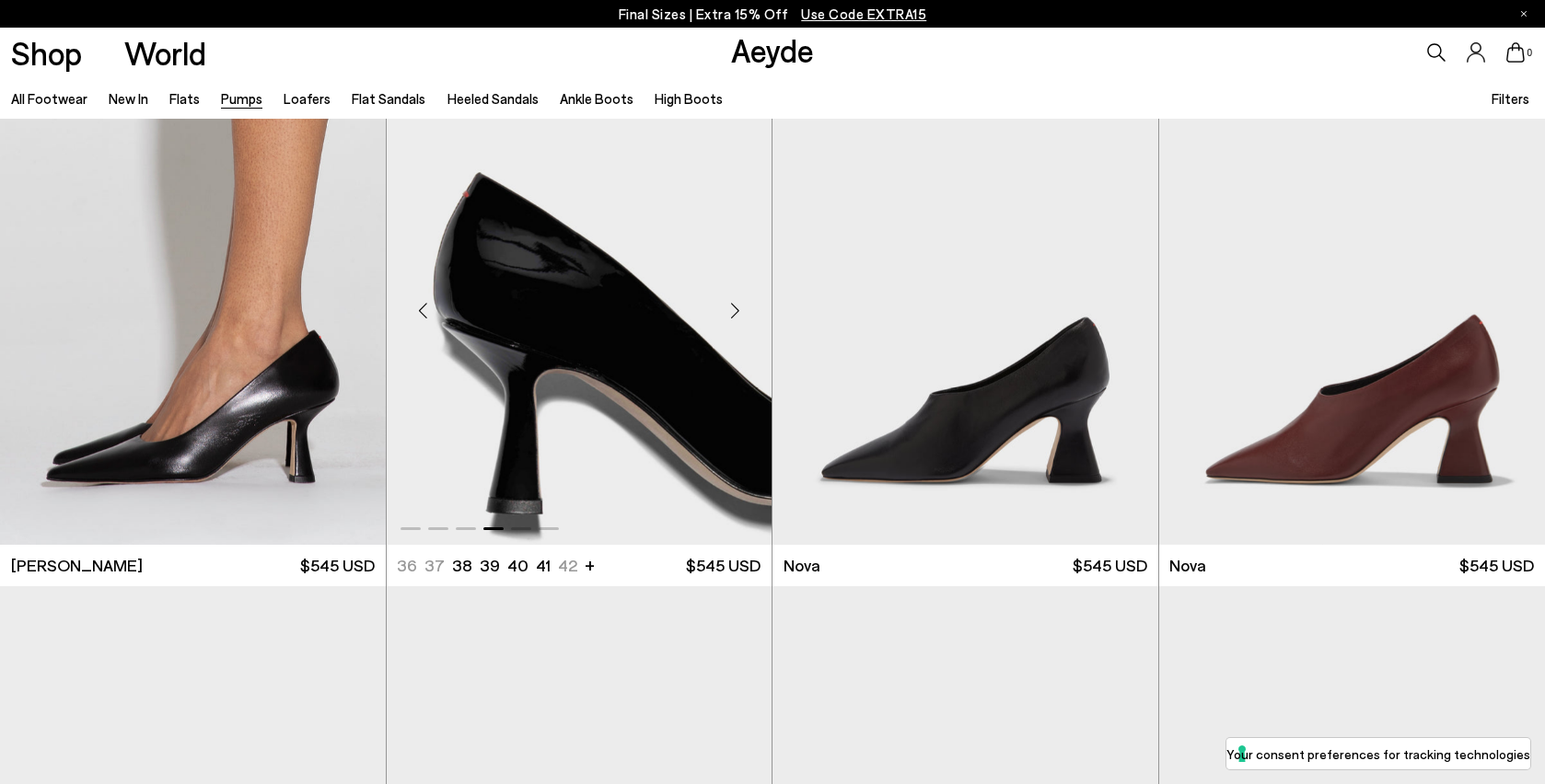
click at [734, 318] on div "Next slide" at bounding box center [735, 310] width 55 height 55
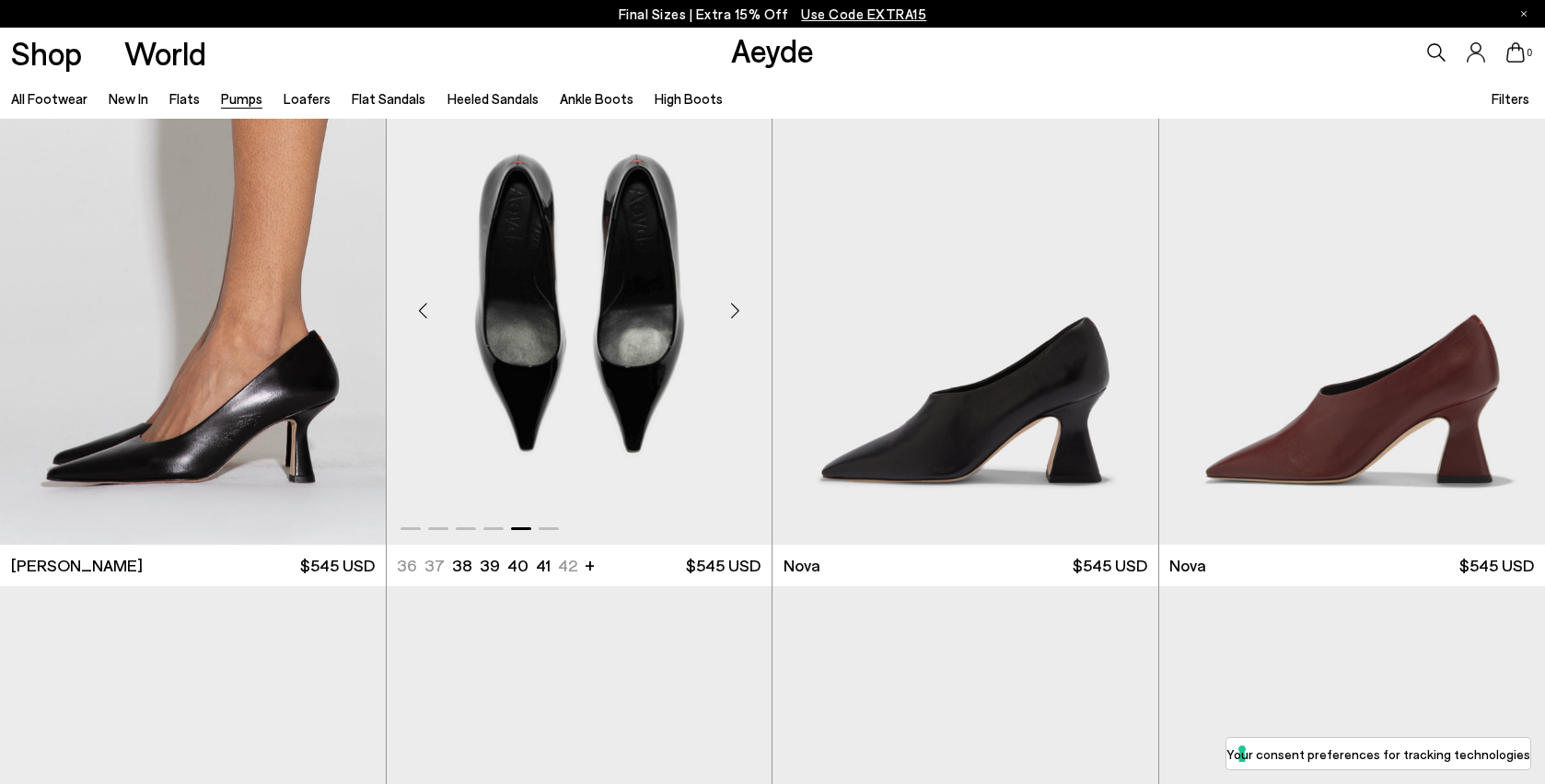
click at [734, 318] on div "Next slide" at bounding box center [735, 310] width 55 height 55
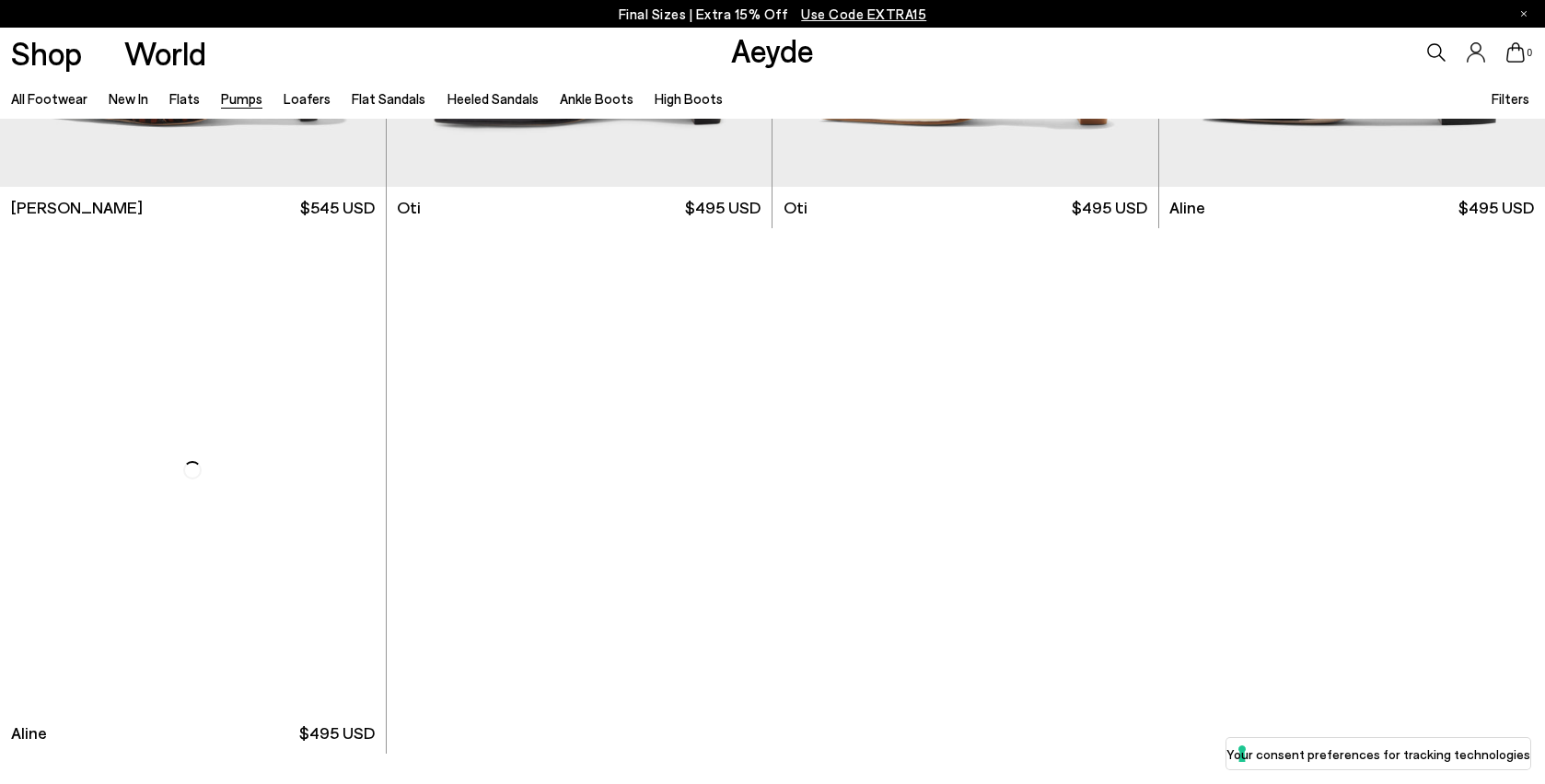
scroll to position [8475, 0]
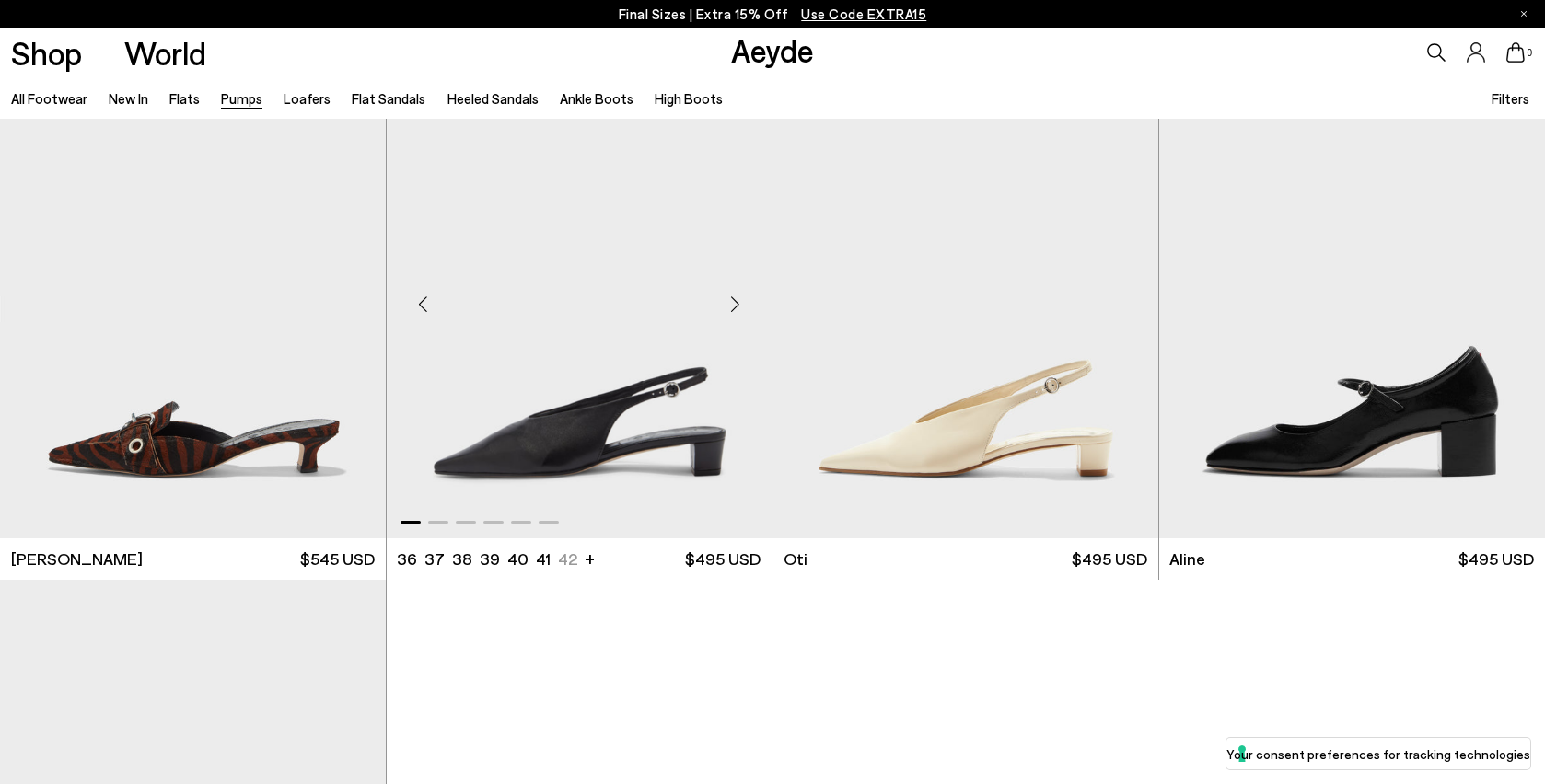
click at [736, 311] on div "Next slide" at bounding box center [735, 304] width 55 height 55
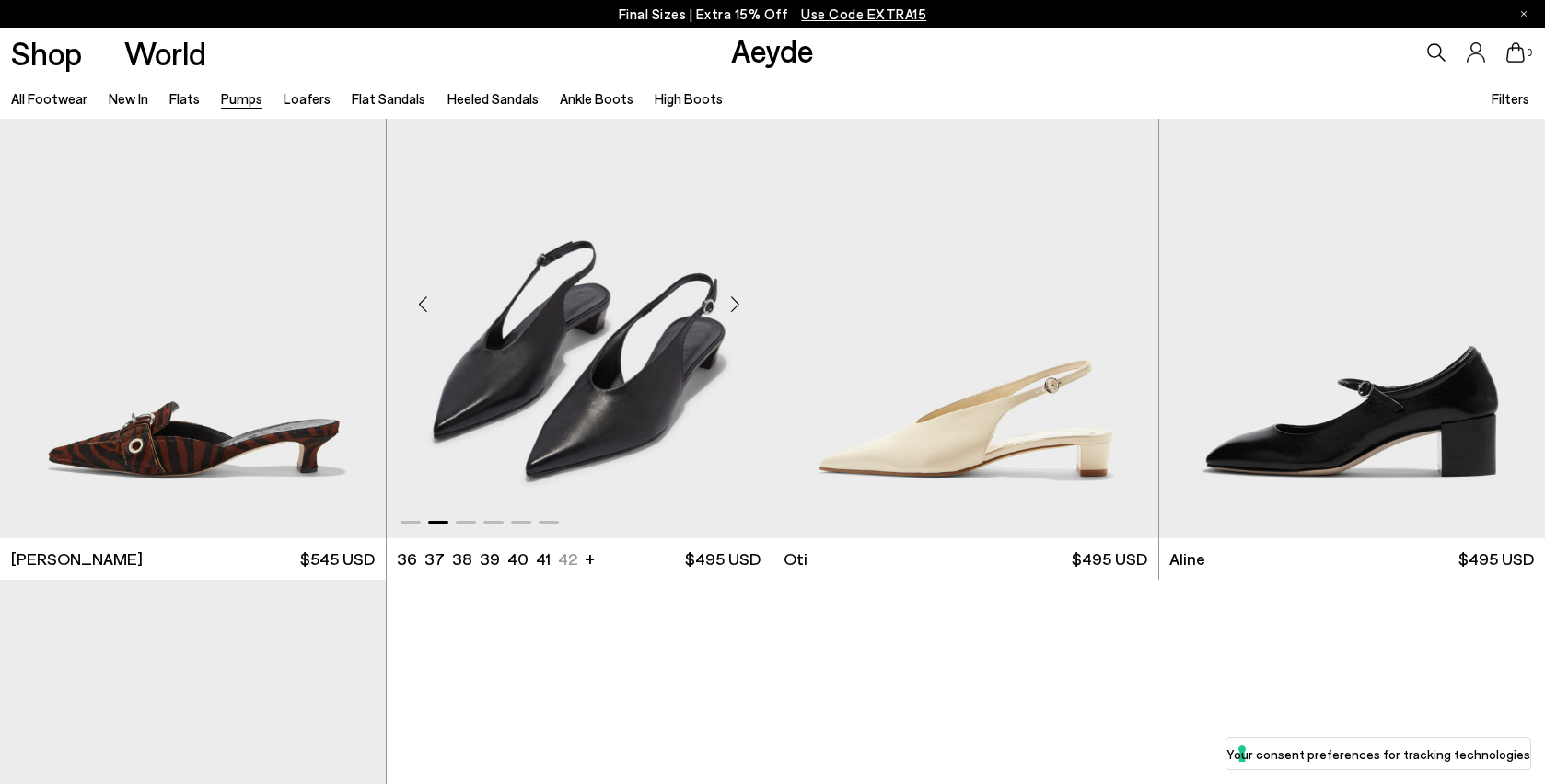
click at [736, 311] on div "Next slide" at bounding box center [735, 304] width 55 height 55
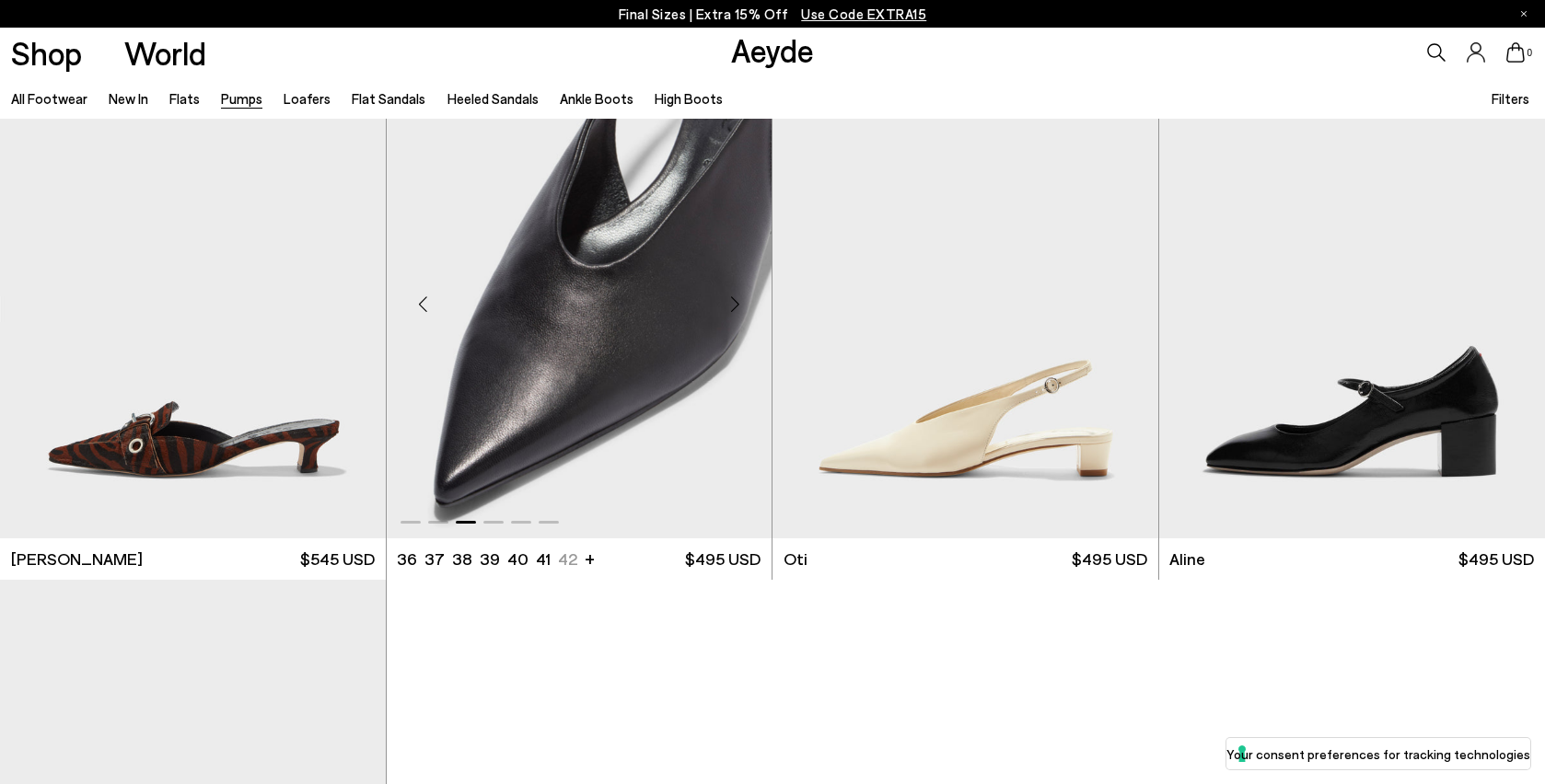
click at [736, 311] on div "Next slide" at bounding box center [735, 304] width 55 height 55
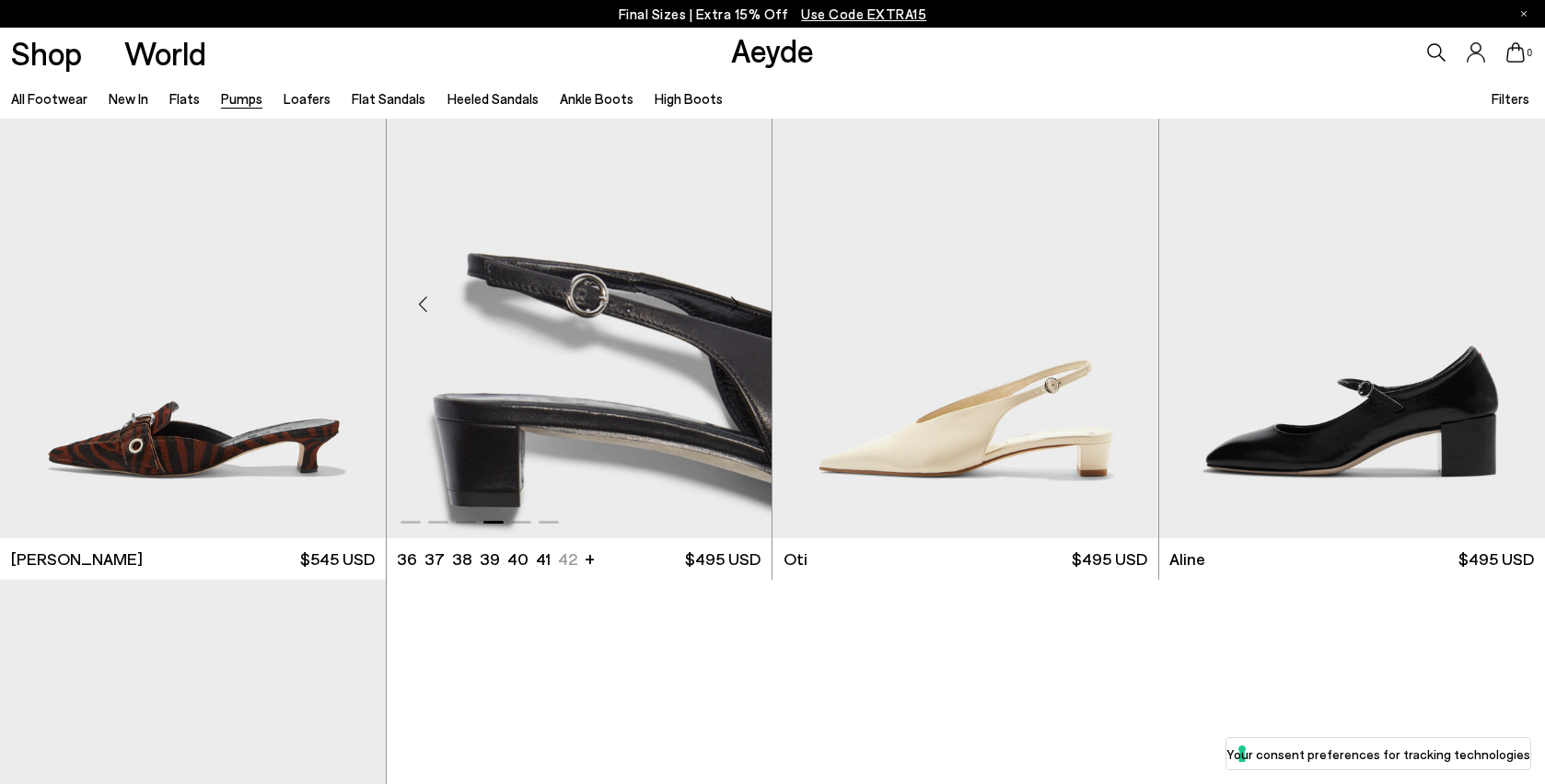
click at [736, 311] on div "Next slide" at bounding box center [735, 304] width 55 height 55
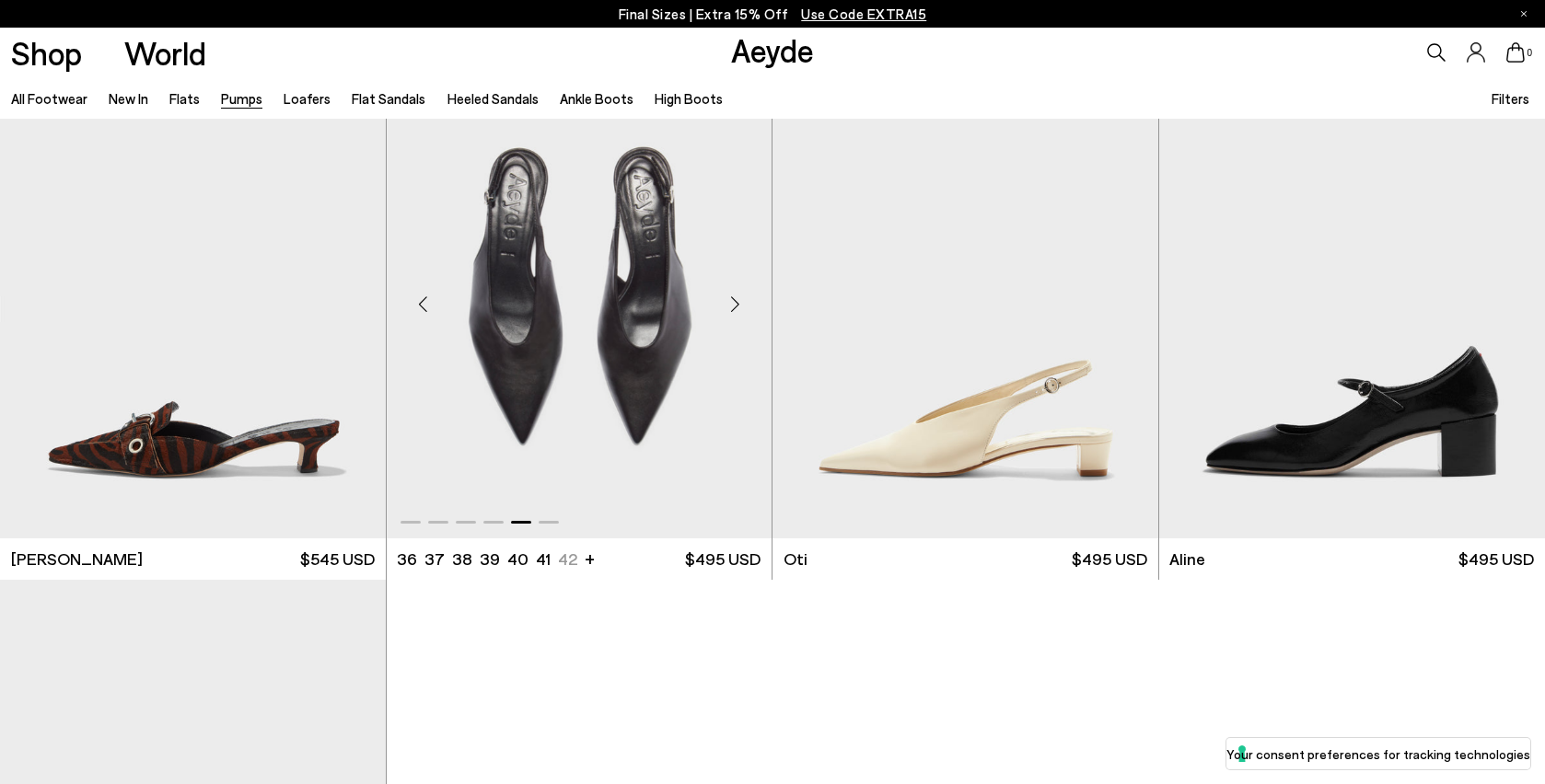
click at [736, 311] on div "Next slide" at bounding box center [735, 304] width 55 height 55
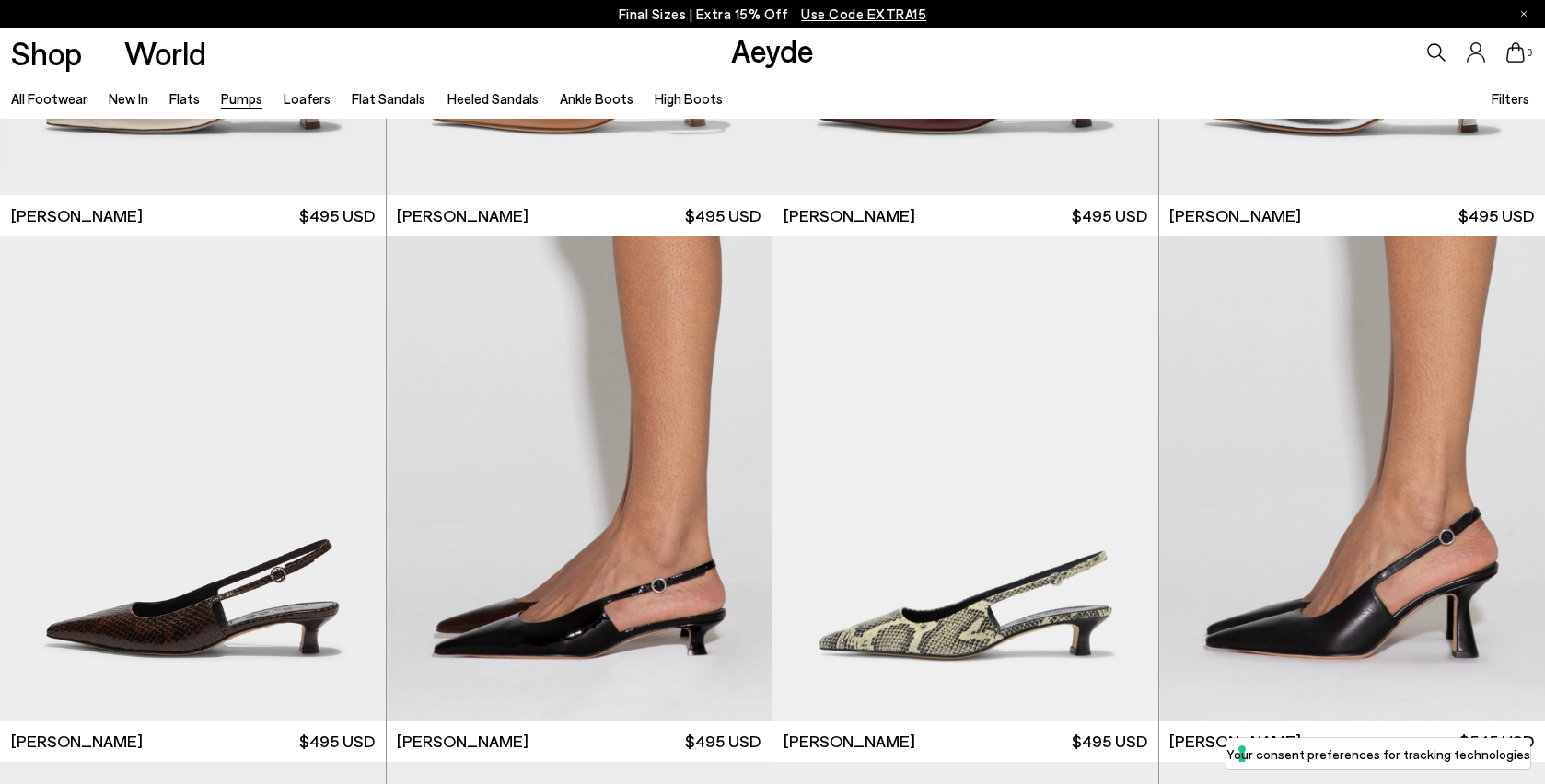
scroll to position [0, 0]
